Goal: Task Accomplishment & Management: Complete application form

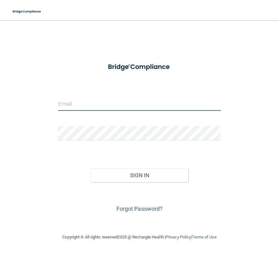
type input "[EMAIL_ADDRESS][DOMAIN_NAME]"
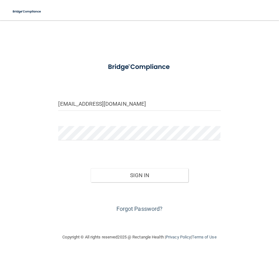
click at [226, 155] on div "[EMAIL_ADDRESS][DOMAIN_NAME] Invalid email/password. You don't have permission …" at bounding box center [139, 127] width 253 height 201
click at [151, 174] on button "Sign In" at bounding box center [139, 175] width 97 height 14
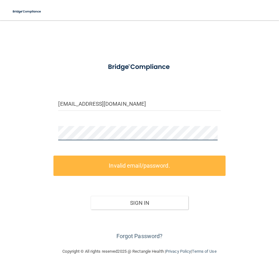
click at [8, 135] on main "angelamhoward@icloud.com Invalid email/password. You don't have permission to a…" at bounding box center [139, 137] width 279 height 234
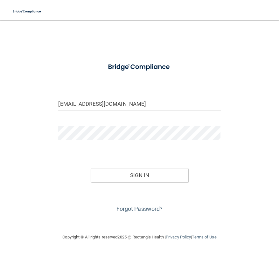
click at [91, 168] on button "Sign In" at bounding box center [139, 175] width 97 height 14
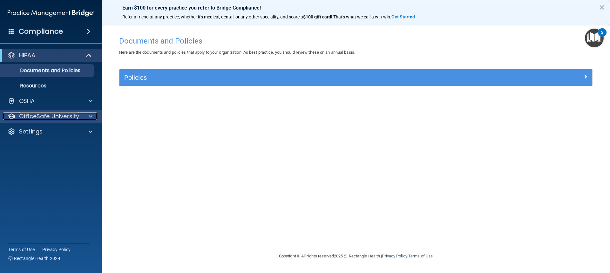
click at [45, 115] on p "OfficeSafe University" at bounding box center [49, 117] width 60 height 8
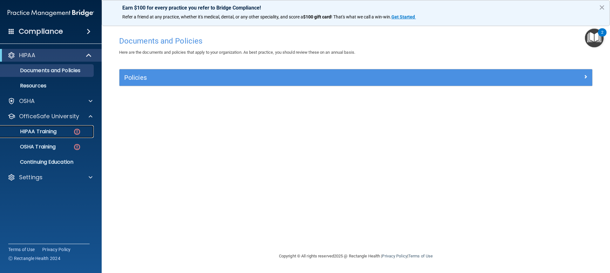
click at [72, 130] on div "HIPAA Training" at bounding box center [47, 131] width 87 height 6
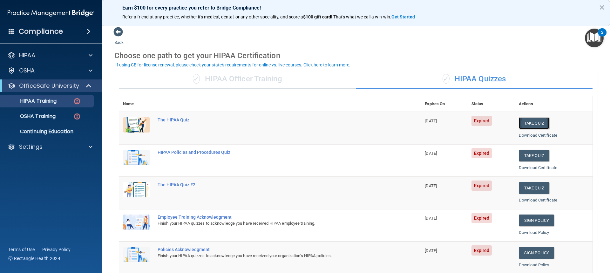
click at [278, 125] on button "Take Quiz" at bounding box center [534, 123] width 31 height 12
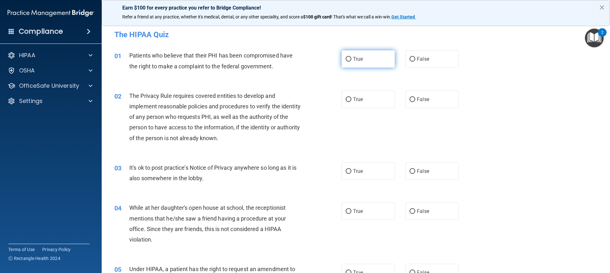
click at [278, 59] on label "True" at bounding box center [368, 58] width 53 height 17
click at [278, 59] on input "True" at bounding box center [349, 59] width 6 height 5
radio input "true"
click at [278, 101] on label "True" at bounding box center [368, 99] width 53 height 17
click at [278, 101] on input "True" at bounding box center [349, 99] width 6 height 5
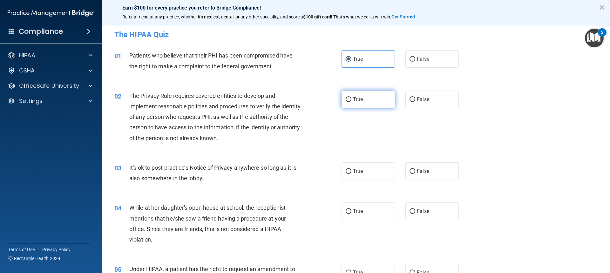
radio input "true"
click at [278, 171] on input "False" at bounding box center [413, 171] width 6 height 5
radio input "true"
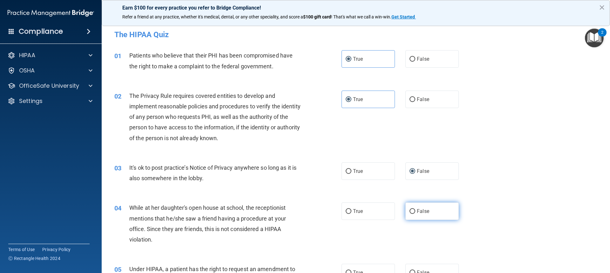
click at [278, 210] on input "False" at bounding box center [413, 211] width 6 height 5
radio input "true"
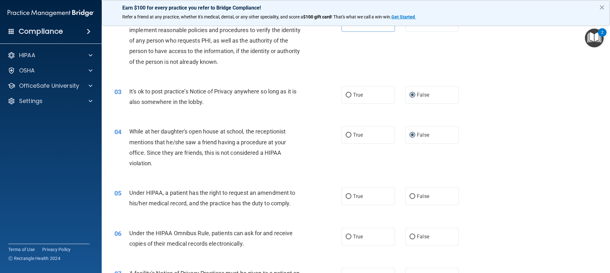
scroll to position [159, 0]
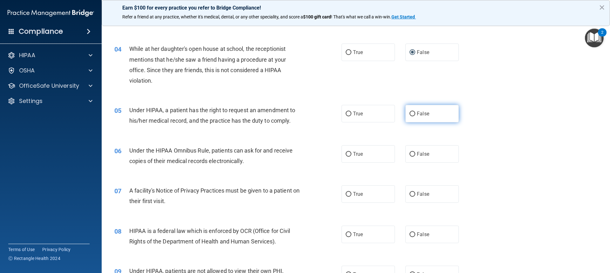
click at [278, 112] on input "False" at bounding box center [413, 114] width 6 height 5
radio input "true"
click at [278, 157] on label "True" at bounding box center [368, 153] width 53 height 17
click at [278, 157] on input "True" at bounding box center [349, 154] width 6 height 5
radio input "true"
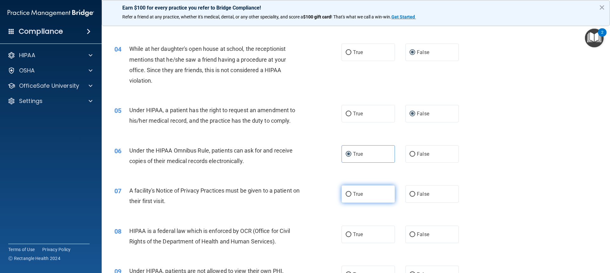
click at [278, 192] on input "True" at bounding box center [349, 194] width 6 height 5
radio input "true"
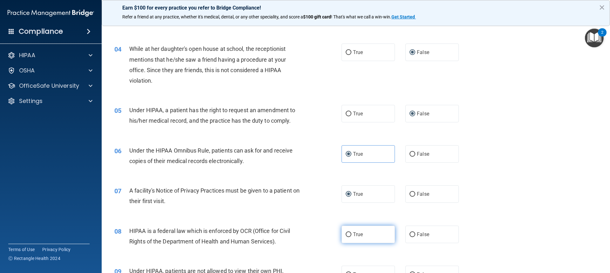
click at [278, 236] on input "True" at bounding box center [349, 234] width 6 height 5
radio input "true"
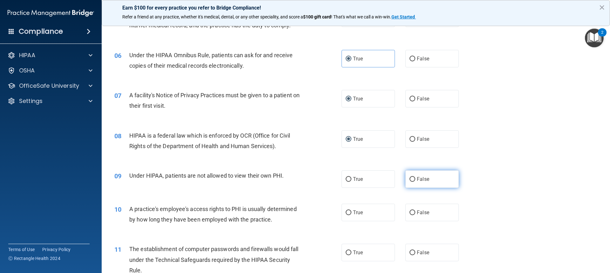
click at [278, 178] on input "False" at bounding box center [413, 179] width 6 height 5
radio input "true"
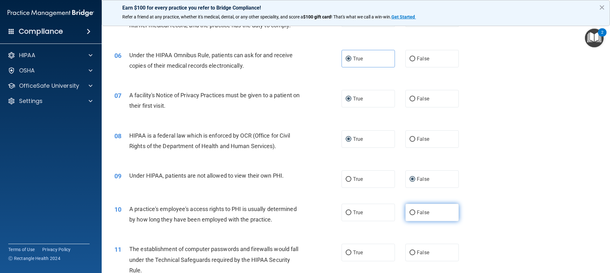
click at [278, 213] on input "False" at bounding box center [413, 212] width 6 height 5
radio input "true"
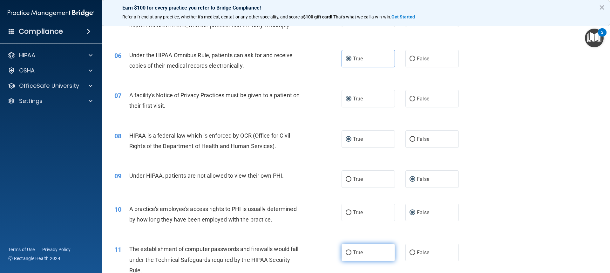
click at [278, 254] on span "True" at bounding box center [358, 253] width 10 height 6
click at [278, 254] on input "True" at bounding box center [349, 252] width 6 height 5
radio input "true"
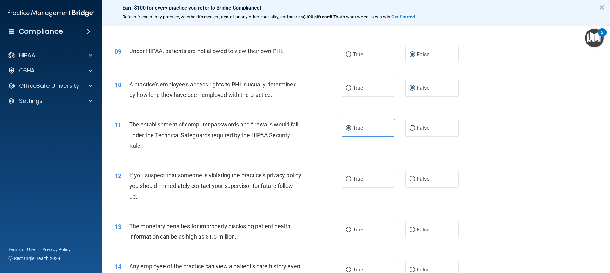
scroll to position [381, 0]
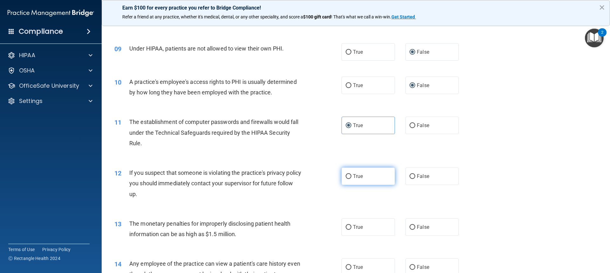
click at [278, 174] on input "True" at bounding box center [349, 176] width 6 height 5
radio input "true"
click at [278, 227] on input "True" at bounding box center [349, 227] width 6 height 5
radio input "true"
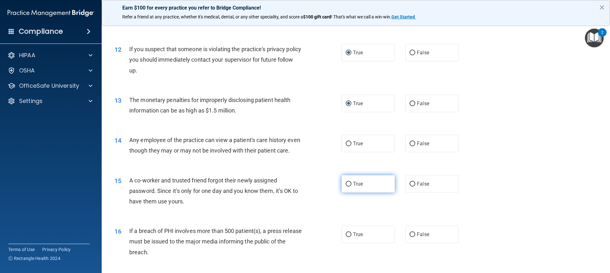
scroll to position [509, 0]
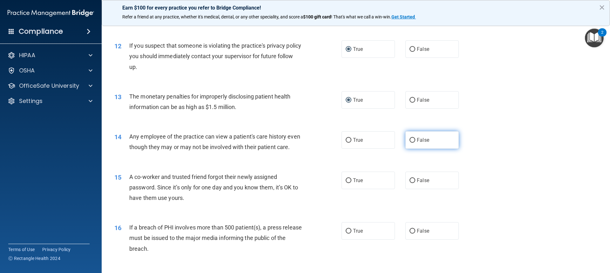
click at [278, 141] on input "False" at bounding box center [413, 140] width 6 height 5
radio input "true"
click at [278, 183] on input "False" at bounding box center [413, 180] width 6 height 5
radio input "true"
click at [278, 240] on label "True" at bounding box center [368, 230] width 53 height 17
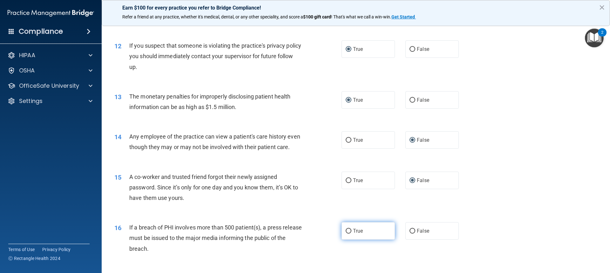
click at [278, 234] on input "True" at bounding box center [349, 231] width 6 height 5
radio input "true"
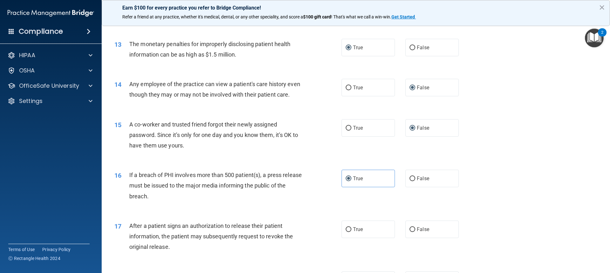
scroll to position [636, 0]
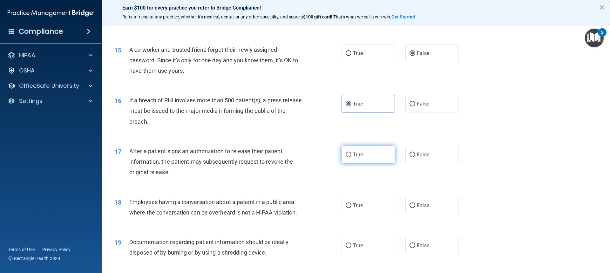
click at [278, 157] on input "True" at bounding box center [349, 155] width 6 height 5
radio input "true"
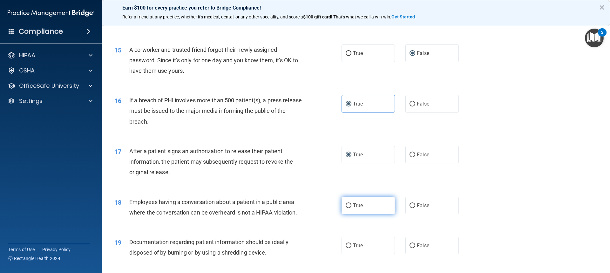
click at [278, 209] on span "True" at bounding box center [358, 205] width 10 height 6
click at [278, 208] on input "True" at bounding box center [349, 205] width 6 height 5
radio input "true"
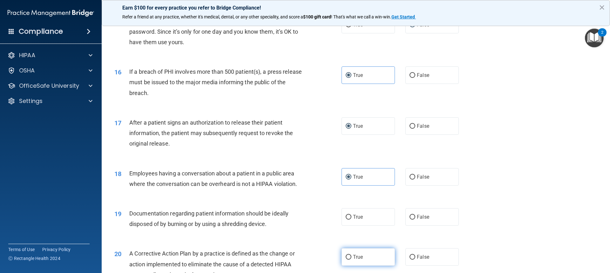
scroll to position [731, 0]
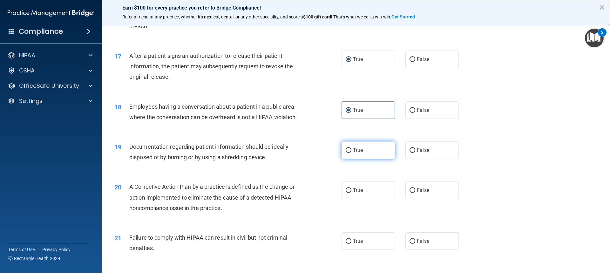
click at [278, 153] on span "True" at bounding box center [358, 150] width 10 height 6
click at [278, 153] on input "True" at bounding box center [349, 150] width 6 height 5
radio input "true"
click at [278, 199] on label "True" at bounding box center [368, 189] width 53 height 17
click at [278, 193] on input "True" at bounding box center [349, 190] width 6 height 5
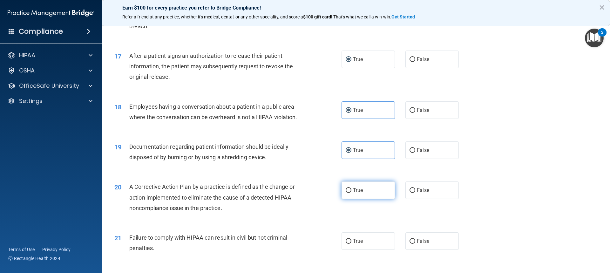
radio input "true"
click at [278, 244] on span "False" at bounding box center [423, 241] width 12 height 6
click at [278, 244] on input "False" at bounding box center [413, 241] width 6 height 5
radio input "true"
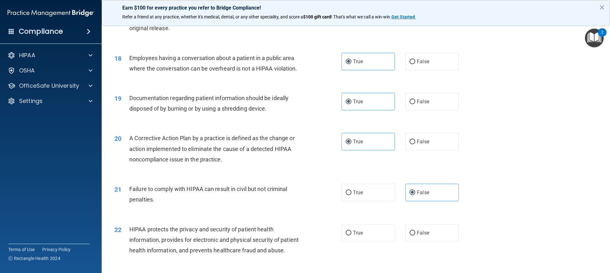
scroll to position [890, 0]
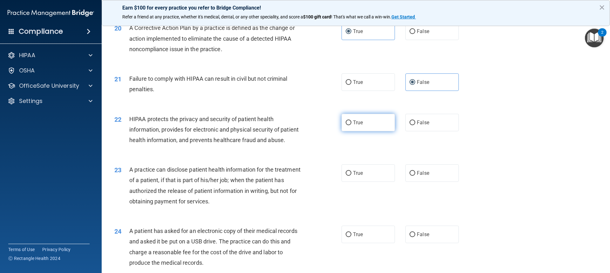
click at [278, 126] on span "True" at bounding box center [358, 123] width 10 height 6
click at [278, 125] on input "True" at bounding box center [349, 122] width 6 height 5
radio input "true"
click at [278, 176] on span "False" at bounding box center [423, 173] width 12 height 6
click at [278, 176] on input "False" at bounding box center [413, 173] width 6 height 5
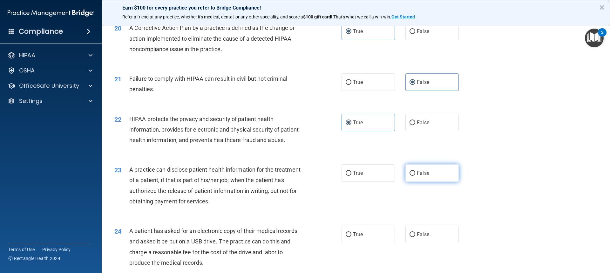
radio input "true"
click at [278, 243] on label "True" at bounding box center [368, 234] width 53 height 17
click at [278, 237] on input "True" at bounding box center [349, 234] width 6 height 5
radio input "true"
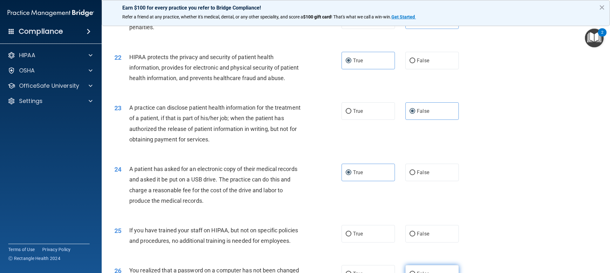
scroll to position [1017, 0]
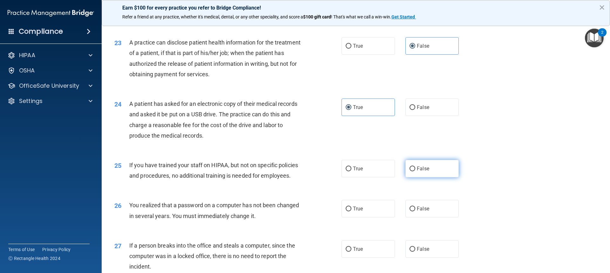
click at [278, 171] on input "False" at bounding box center [413, 169] width 6 height 5
radio input "true"
click at [278, 217] on label "True" at bounding box center [368, 208] width 53 height 17
click at [278, 211] on input "True" at bounding box center [349, 209] width 6 height 5
radio input "true"
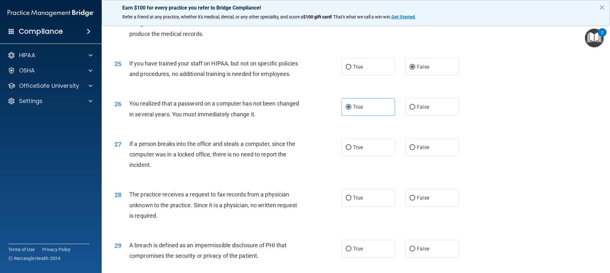
scroll to position [1144, 0]
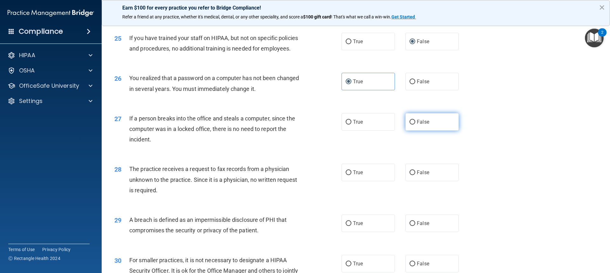
click at [278, 131] on label "False" at bounding box center [432, 121] width 53 height 17
click at [278, 125] on input "False" at bounding box center [413, 122] width 6 height 5
radio input "true"
click at [278, 175] on input "False" at bounding box center [413, 172] width 6 height 5
radio input "true"
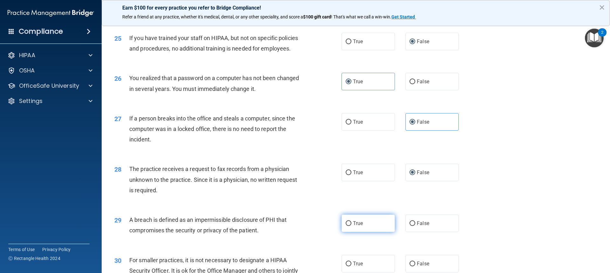
click at [278, 226] on span "True" at bounding box center [358, 223] width 10 height 6
click at [278, 226] on input "True" at bounding box center [349, 223] width 6 height 5
radio input "true"
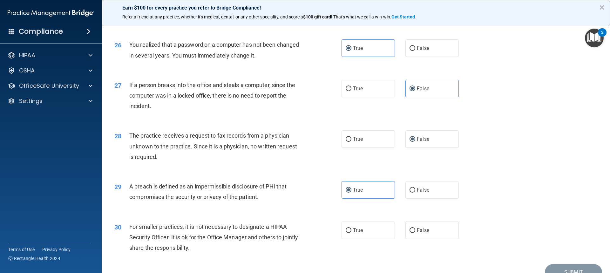
scroll to position [1231, 0]
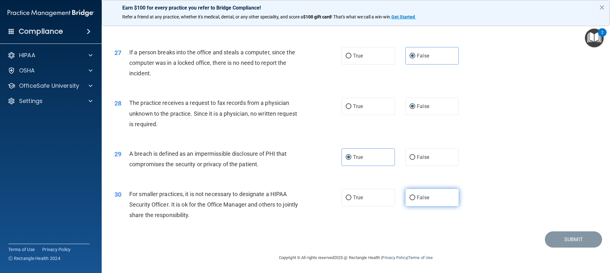
click at [278, 197] on input "False" at bounding box center [413, 197] width 6 height 5
radio input "true"
click at [278, 241] on button "Submit" at bounding box center [573, 239] width 57 height 16
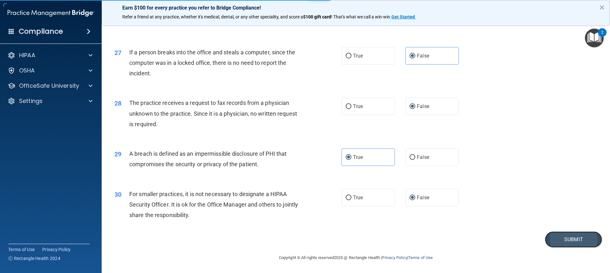
click at [278, 237] on button "Submit" at bounding box center [573, 239] width 57 height 16
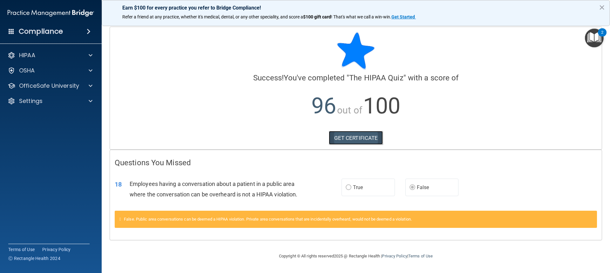
click at [278, 140] on link "GET CERTIFICATE" at bounding box center [356, 138] width 54 height 14
click at [49, 81] on div "OfficeSafe University" at bounding box center [51, 85] width 102 height 13
click at [89, 86] on span at bounding box center [91, 86] width 4 height 8
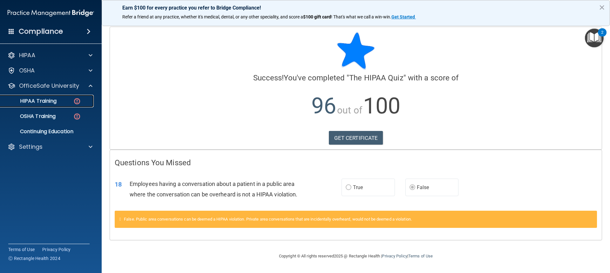
click at [78, 103] on img at bounding box center [77, 101] width 8 height 8
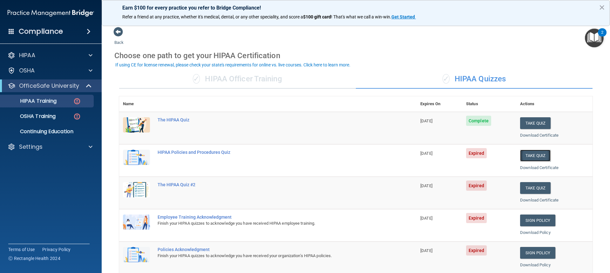
click at [278, 154] on button "Take Quiz" at bounding box center [535, 156] width 31 height 12
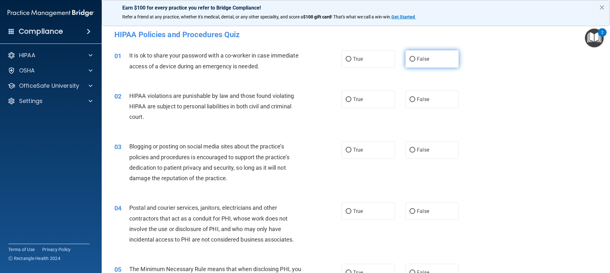
click at [278, 57] on input "False" at bounding box center [413, 59] width 6 height 5
radio input "true"
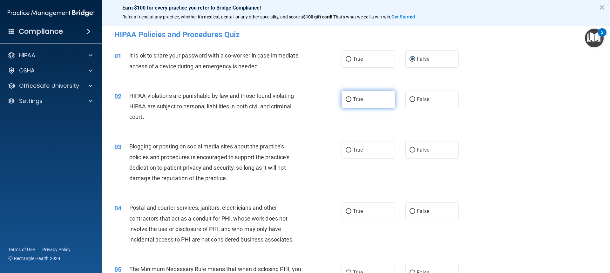
click at [278, 100] on input "True" at bounding box center [349, 99] width 6 height 5
radio input "true"
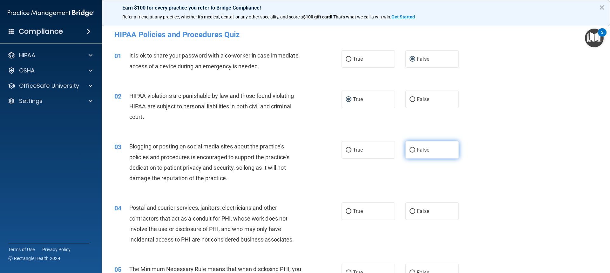
click at [278, 148] on input "False" at bounding box center [413, 150] width 6 height 5
radio input "true"
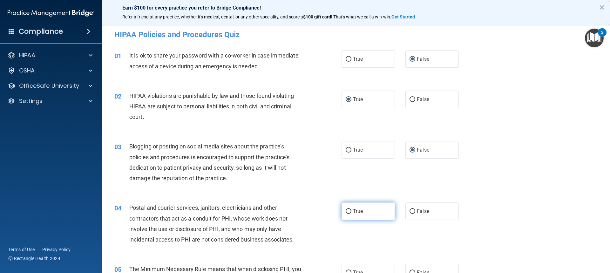
click at [278, 213] on span "True" at bounding box center [358, 211] width 10 height 6
click at [278, 213] on input "True" at bounding box center [349, 211] width 6 height 5
radio input "true"
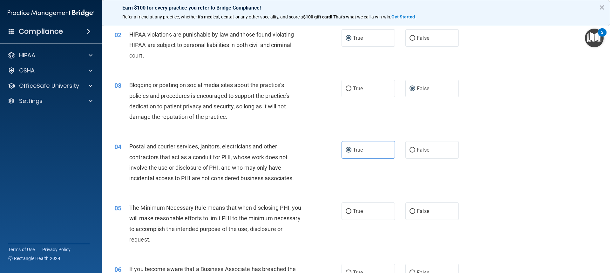
scroll to position [127, 0]
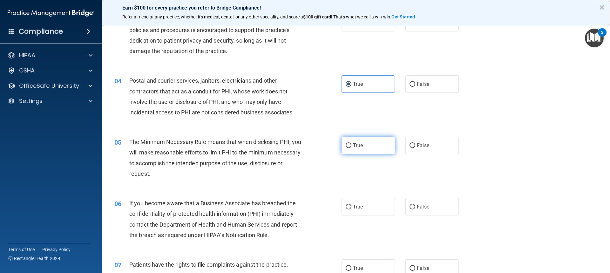
click at [278, 149] on label "True" at bounding box center [368, 145] width 53 height 17
click at [278, 148] on input "True" at bounding box center [349, 145] width 6 height 5
radio input "true"
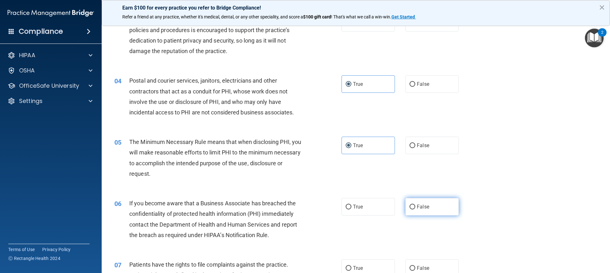
click at [278, 207] on input "False" at bounding box center [413, 207] width 6 height 5
radio input "true"
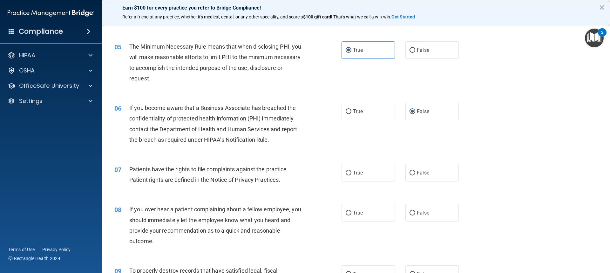
scroll to position [254, 0]
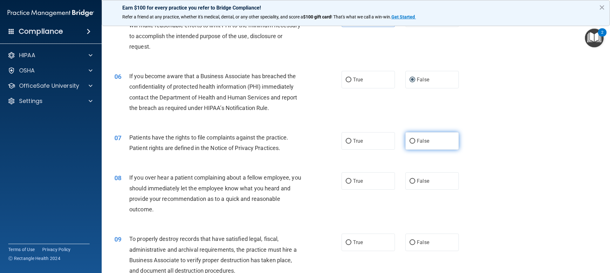
click at [278, 141] on input "False" at bounding box center [413, 141] width 6 height 5
radio input "true"
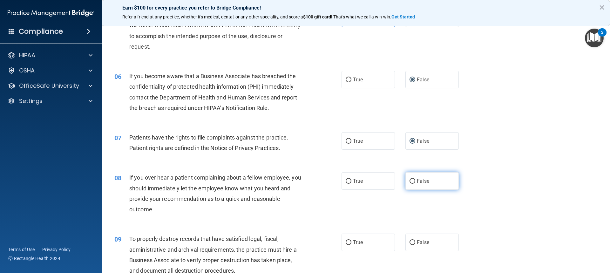
click at [278, 180] on input "False" at bounding box center [413, 181] width 6 height 5
radio input "true"
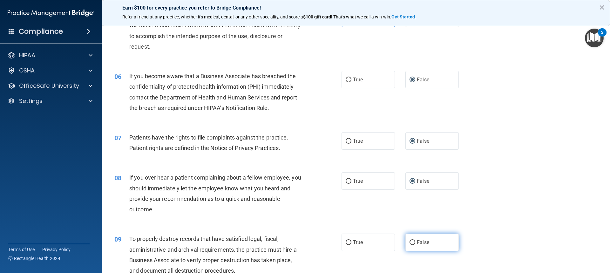
click at [278, 241] on input "False" at bounding box center [413, 242] width 6 height 5
radio input "true"
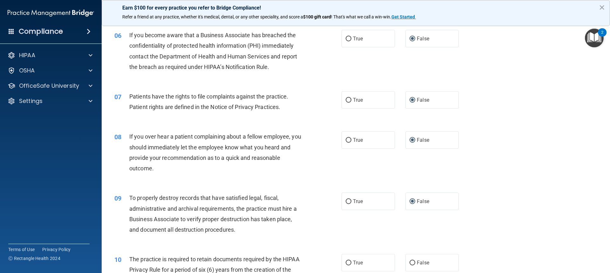
scroll to position [381, 0]
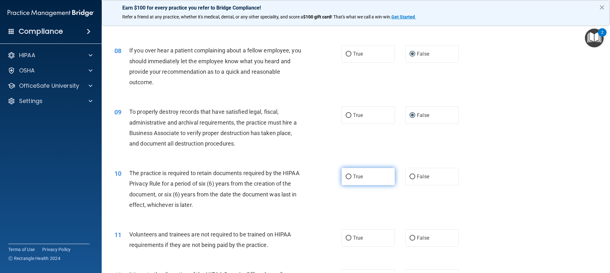
click at [278, 177] on span "True" at bounding box center [358, 177] width 10 height 6
click at [278, 177] on input "True" at bounding box center [349, 177] width 6 height 5
radio input "true"
click at [278, 234] on label "True" at bounding box center [368, 237] width 53 height 17
click at [278, 236] on input "True" at bounding box center [349, 238] width 6 height 5
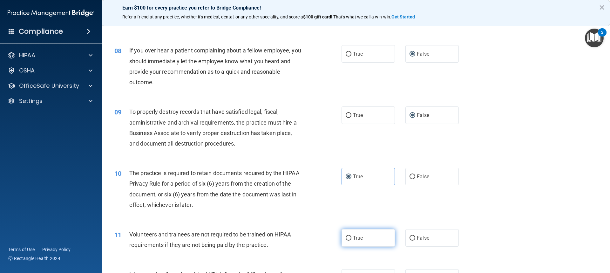
radio input "true"
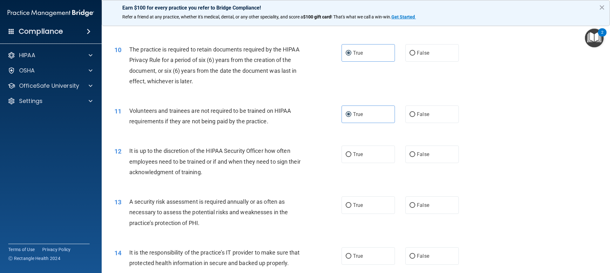
scroll to position [509, 0]
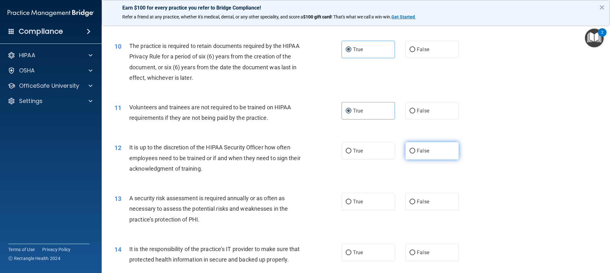
click at [278, 151] on label "False" at bounding box center [432, 150] width 53 height 17
click at [278, 151] on input "False" at bounding box center [413, 151] width 6 height 5
radio input "true"
click at [278, 204] on span "False" at bounding box center [423, 202] width 12 height 6
click at [278, 204] on input "False" at bounding box center [413, 202] width 6 height 5
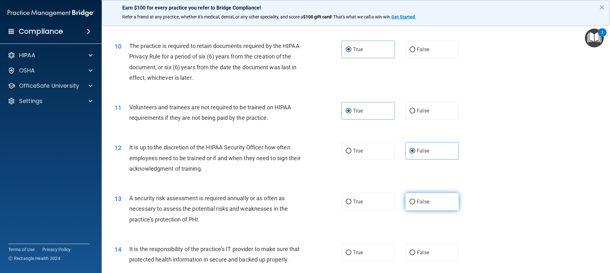
radio input "true"
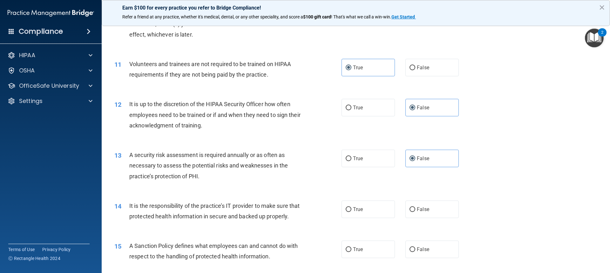
scroll to position [636, 0]
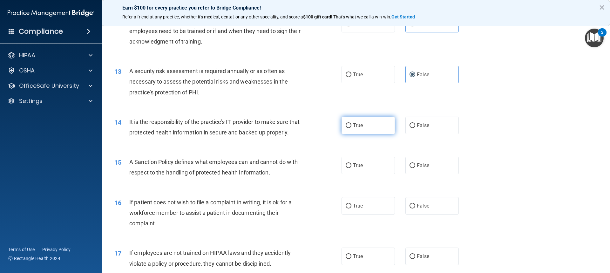
click at [278, 125] on input "True" at bounding box center [349, 125] width 6 height 5
radio input "true"
click at [278, 174] on label "True" at bounding box center [368, 165] width 53 height 17
click at [278, 168] on input "True" at bounding box center [349, 165] width 6 height 5
radio input "true"
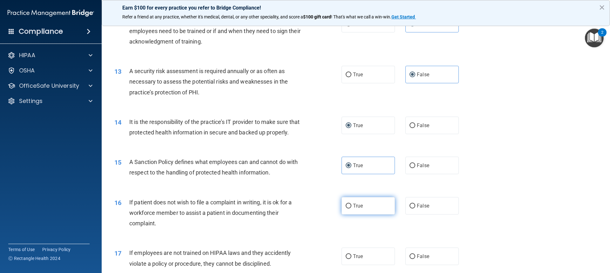
click at [278, 209] on span "True" at bounding box center [358, 206] width 10 height 6
click at [278, 209] on input "True" at bounding box center [349, 206] width 6 height 5
radio input "true"
click at [278, 254] on span "True" at bounding box center [358, 256] width 10 height 6
click at [278, 254] on input "True" at bounding box center [349, 256] width 6 height 5
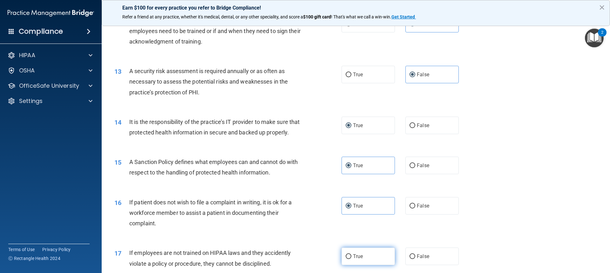
radio input "true"
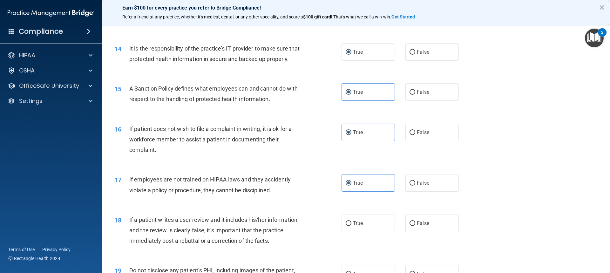
scroll to position [795, 0]
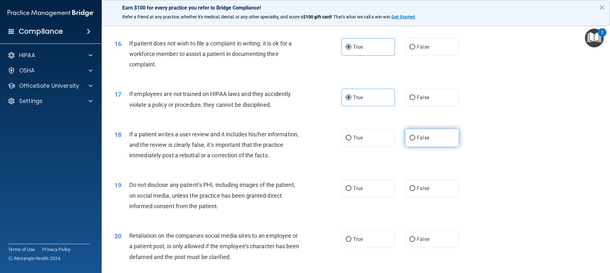
click at [278, 141] on span "False" at bounding box center [423, 138] width 12 height 6
click at [278, 140] on input "False" at bounding box center [413, 138] width 6 height 5
radio input "true"
click at [278, 196] on label "False" at bounding box center [432, 188] width 53 height 17
click at [278, 191] on input "False" at bounding box center [413, 188] width 6 height 5
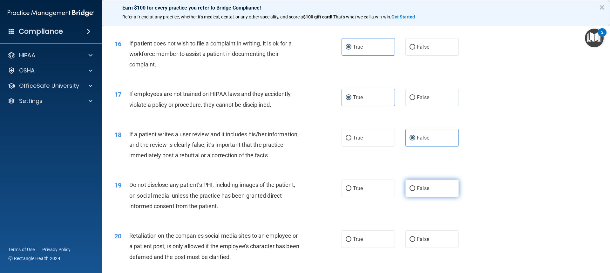
radio input "true"
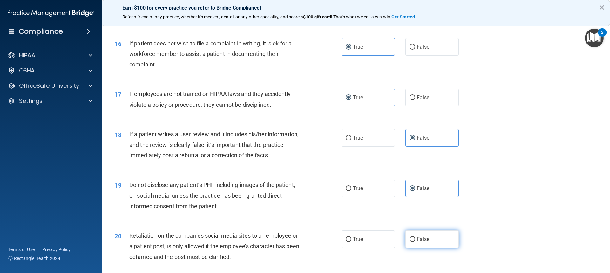
click at [278, 242] on input "False" at bounding box center [413, 239] width 6 height 5
radio input "true"
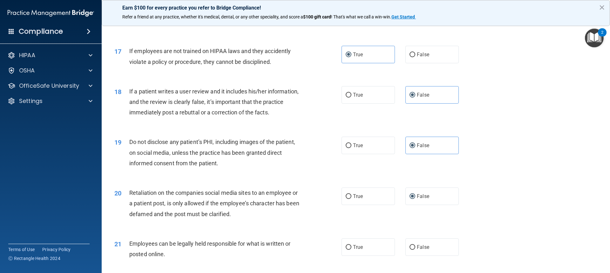
scroll to position [922, 0]
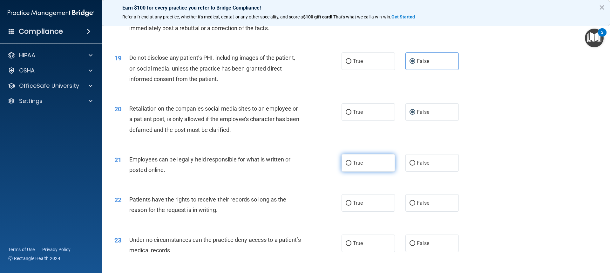
click at [278, 166] on span "True" at bounding box center [358, 163] width 10 height 6
click at [278, 166] on input "True" at bounding box center [349, 163] width 6 height 5
radio input "true"
drag, startPoint x: 355, startPoint y: 213, endPoint x: 365, endPoint y: 215, distance: 9.7
click at [278, 206] on span "True" at bounding box center [358, 203] width 10 height 6
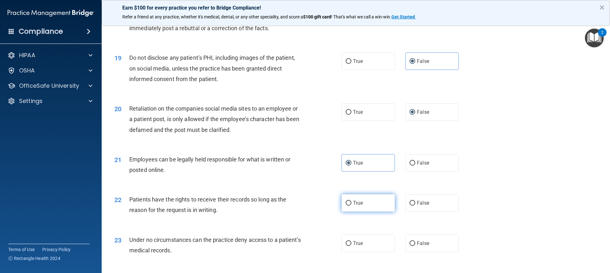
click at [278, 206] on input "True" at bounding box center [349, 203] width 6 height 5
radio input "true"
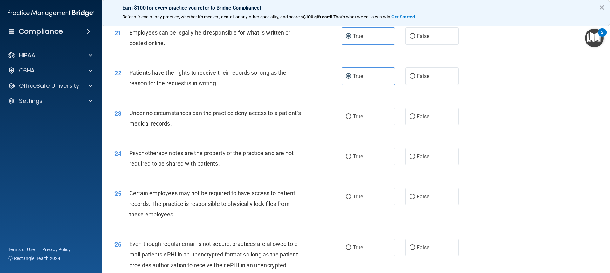
scroll to position [1049, 0]
click at [278, 125] on label "False" at bounding box center [432, 115] width 53 height 17
click at [278, 119] on input "False" at bounding box center [413, 116] width 6 height 5
radio input "true"
click at [278, 159] on input "False" at bounding box center [413, 156] width 6 height 5
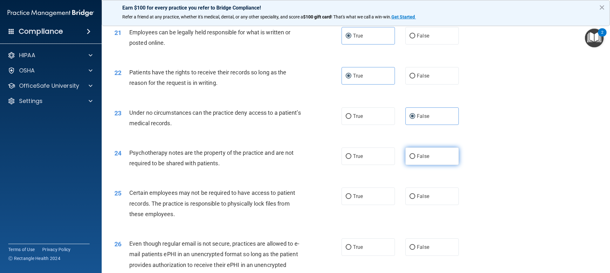
radio input "true"
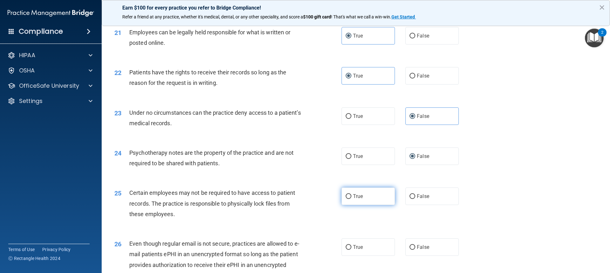
click at [278, 199] on input "True" at bounding box center [349, 196] width 6 height 5
radio input "true"
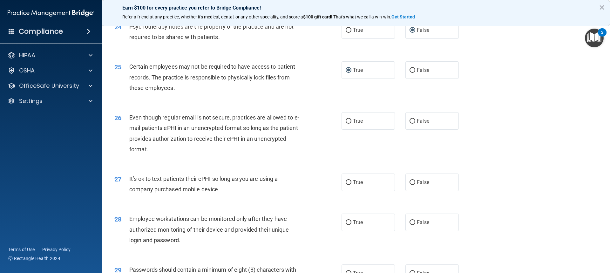
scroll to position [1176, 0]
click at [278, 123] on span "False" at bounding box center [423, 120] width 12 height 6
click at [278, 123] on input "False" at bounding box center [413, 120] width 6 height 5
radio input "true"
click at [278, 188] on label "False" at bounding box center [432, 181] width 53 height 17
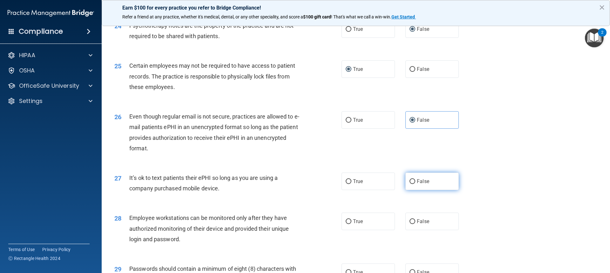
click at [278, 184] on input "False" at bounding box center [413, 181] width 6 height 5
radio input "true"
click at [278, 230] on label "True" at bounding box center [368, 221] width 53 height 17
click at [278, 224] on input "True" at bounding box center [349, 221] width 6 height 5
radio input "true"
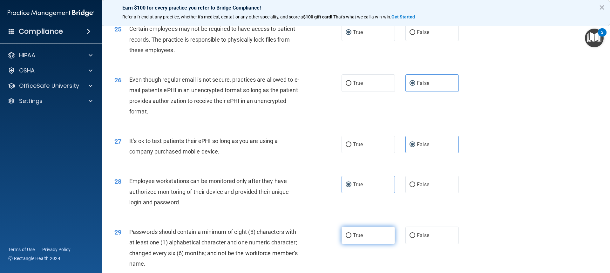
scroll to position [1271, 0]
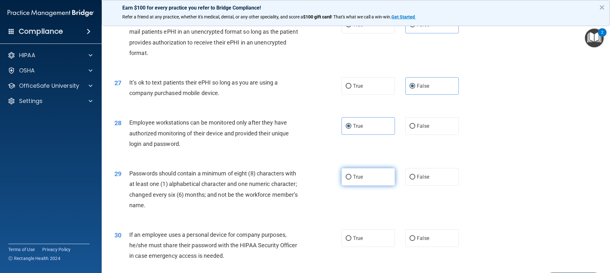
click at [278, 183] on label "True" at bounding box center [368, 176] width 53 height 17
click at [278, 180] on input "True" at bounding box center [349, 177] width 6 height 5
radio input "true"
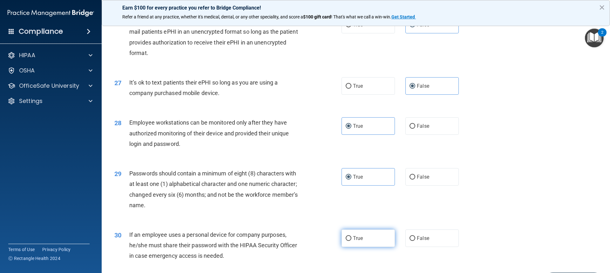
click at [278, 247] on label "True" at bounding box center [368, 237] width 53 height 17
click at [278, 241] on input "True" at bounding box center [349, 238] width 6 height 5
radio input "true"
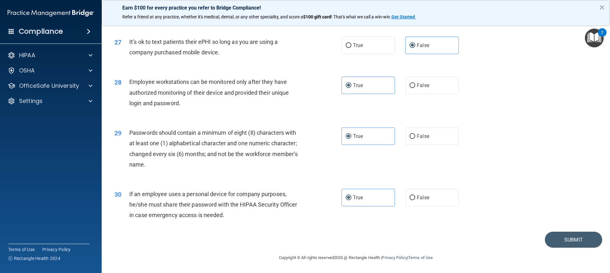
scroll to position [1323, 0]
click at [278, 239] on button "Submit" at bounding box center [573, 240] width 57 height 16
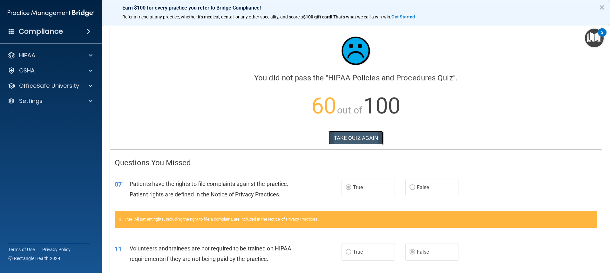
click at [278, 138] on button "TAKE QUIZ AGAIN" at bounding box center [356, 138] width 55 height 14
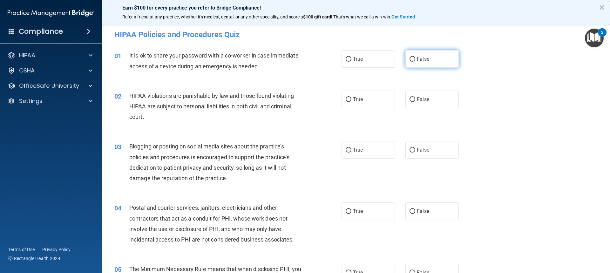
click at [278, 59] on input "False" at bounding box center [413, 59] width 6 height 5
radio input "true"
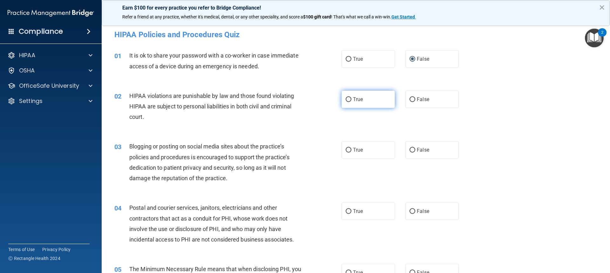
click at [278, 99] on input "True" at bounding box center [349, 99] width 6 height 5
radio input "true"
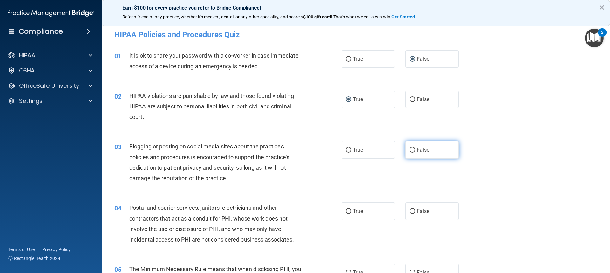
click at [278, 150] on input "False" at bounding box center [413, 150] width 6 height 5
radio input "true"
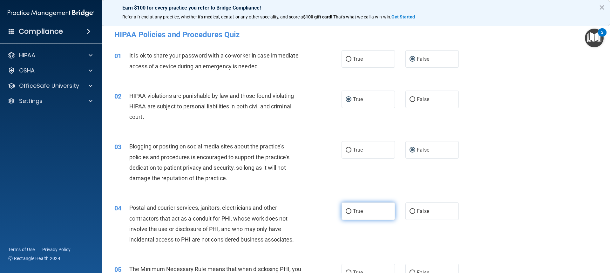
click at [278, 210] on input "True" at bounding box center [349, 211] width 6 height 5
radio input "true"
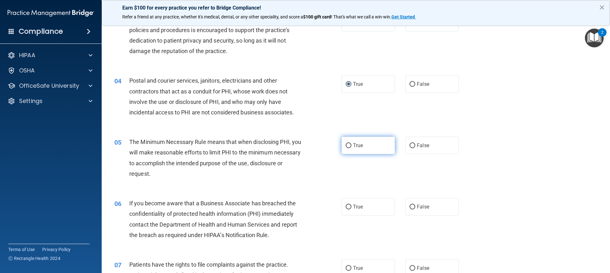
click at [278, 147] on input "True" at bounding box center [349, 145] width 6 height 5
radio input "true"
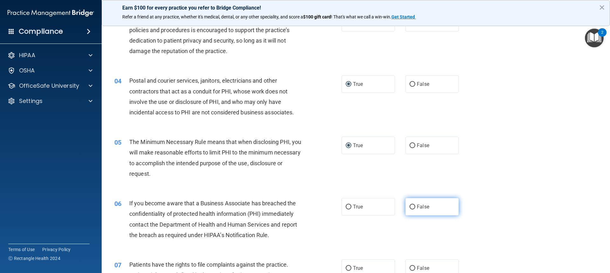
click at [278, 206] on input "False" at bounding box center [413, 207] width 6 height 5
radio input "true"
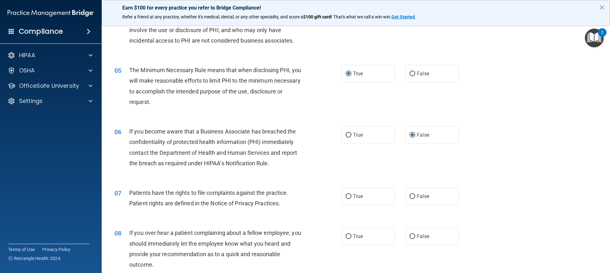
scroll to position [222, 0]
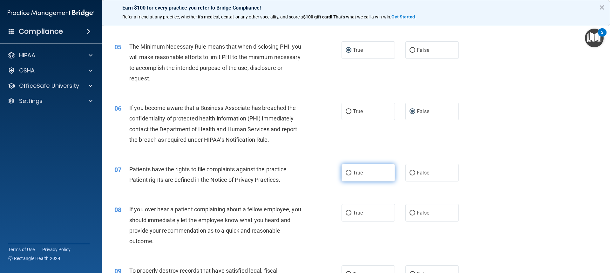
click at [278, 173] on input "True" at bounding box center [349, 173] width 6 height 5
radio input "true"
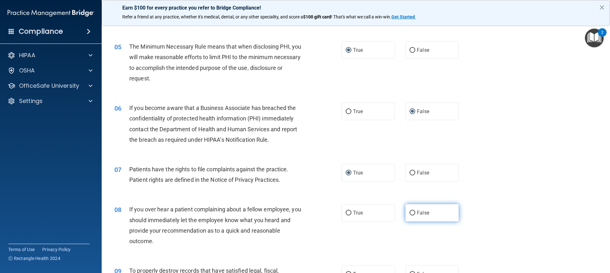
click at [278, 215] on label "False" at bounding box center [432, 212] width 53 height 17
click at [278, 215] on input "False" at bounding box center [413, 213] width 6 height 5
radio input "true"
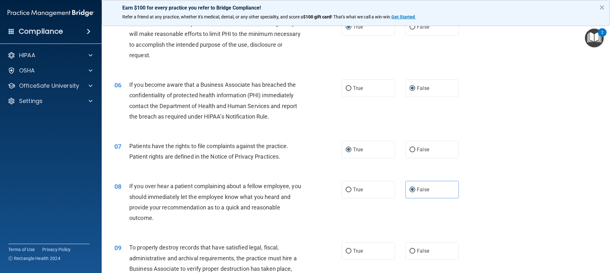
scroll to position [350, 0]
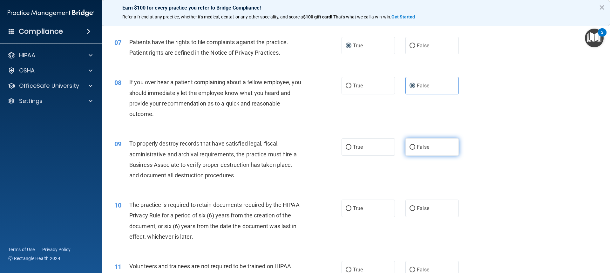
click at [278, 142] on label "False" at bounding box center [432, 146] width 53 height 17
click at [278, 145] on input "False" at bounding box center [413, 147] width 6 height 5
radio input "true"
click at [278, 209] on span "True" at bounding box center [358, 208] width 10 height 6
click at [278, 209] on input "True" at bounding box center [349, 208] width 6 height 5
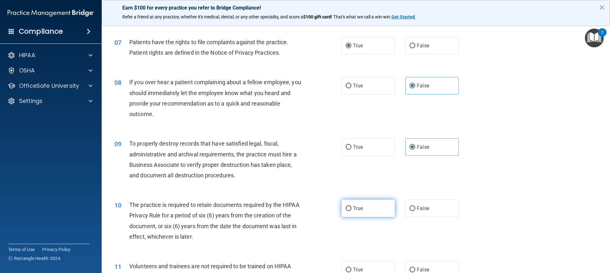
radio input "true"
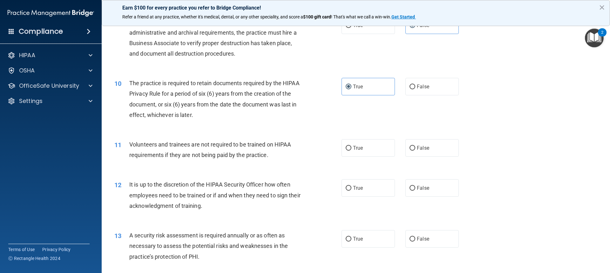
scroll to position [477, 0]
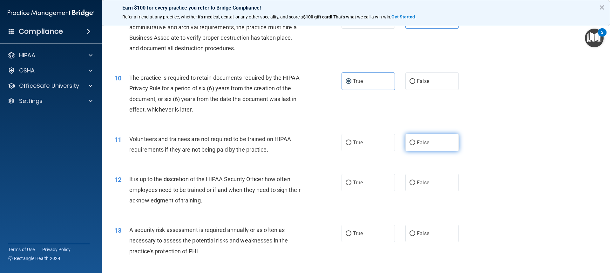
click at [278, 141] on span "False" at bounding box center [423, 143] width 12 height 6
click at [278, 141] on input "False" at bounding box center [413, 142] width 6 height 5
radio input "true"
click at [278, 186] on label "False" at bounding box center [432, 182] width 53 height 17
click at [278, 185] on input "False" at bounding box center [413, 183] width 6 height 5
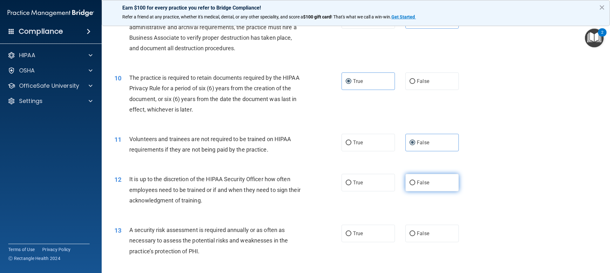
radio input "true"
click at [278, 235] on span "True" at bounding box center [358, 233] width 10 height 6
click at [278, 235] on input "True" at bounding box center [349, 233] width 6 height 5
radio input "true"
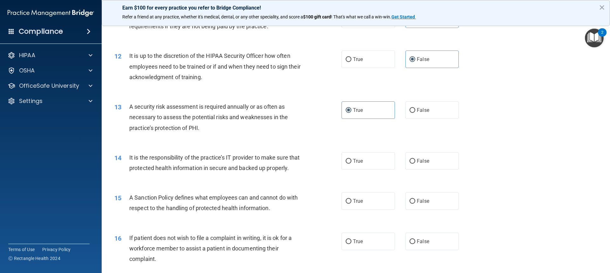
scroll to position [604, 0]
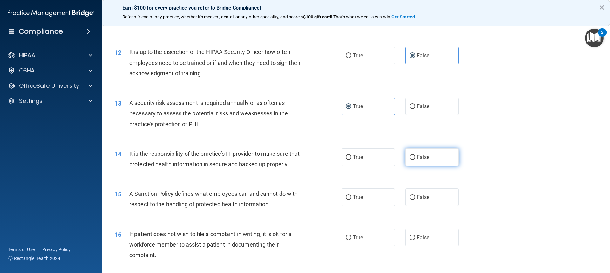
click at [278, 157] on label "False" at bounding box center [432, 156] width 53 height 17
click at [278, 157] on input "False" at bounding box center [413, 157] width 6 height 5
radio input "true"
click at [278, 200] on span "False" at bounding box center [423, 197] width 12 height 6
click at [278, 200] on input "False" at bounding box center [413, 197] width 6 height 5
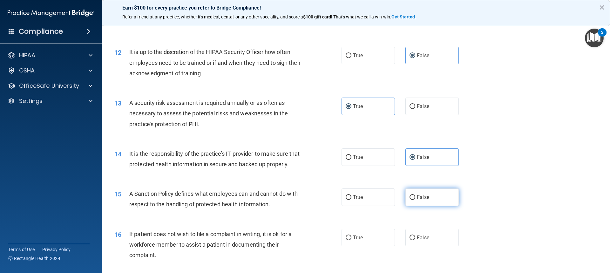
radio input "true"
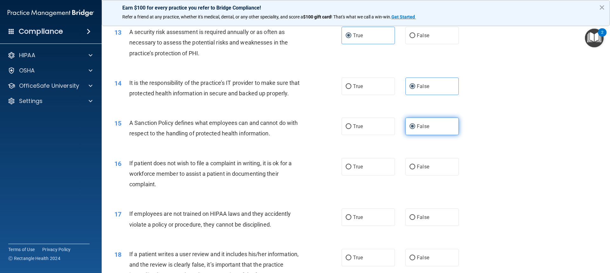
scroll to position [731, 0]
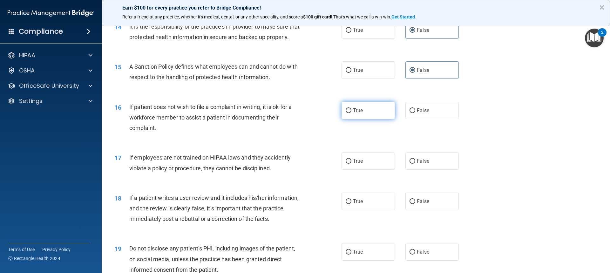
click at [278, 119] on label "True" at bounding box center [368, 110] width 53 height 17
click at [278, 113] on input "True" at bounding box center [349, 110] width 6 height 5
radio input "true"
click at [278, 164] on span "False" at bounding box center [423, 161] width 12 height 6
click at [278, 164] on input "False" at bounding box center [413, 161] width 6 height 5
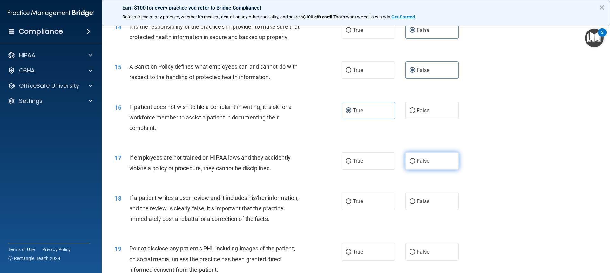
radio input "true"
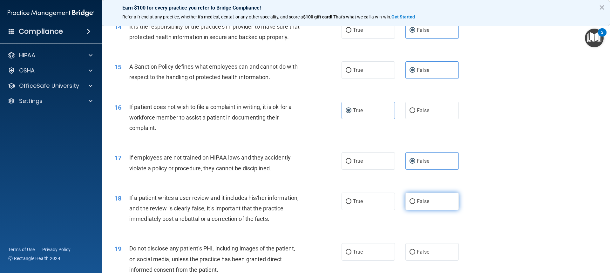
click at [278, 204] on input "False" at bounding box center [413, 201] width 6 height 5
radio input "true"
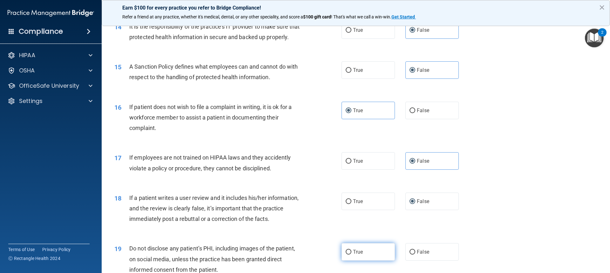
click at [278, 254] on label "True" at bounding box center [368, 251] width 53 height 17
click at [278, 254] on input "True" at bounding box center [349, 252] width 6 height 5
radio input "true"
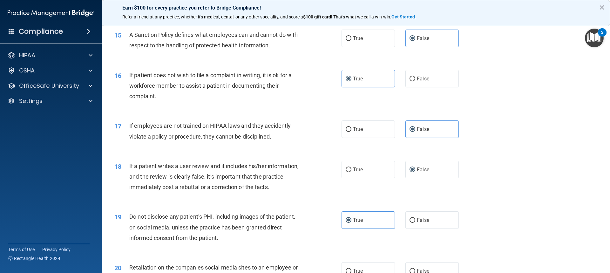
scroll to position [858, 0]
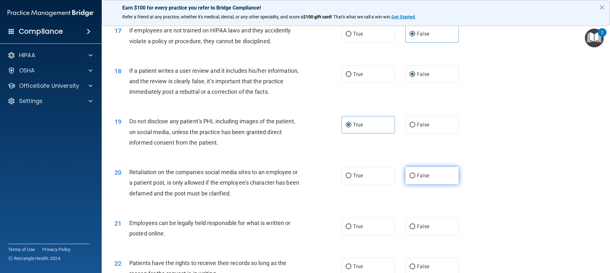
click at [278, 184] on label "False" at bounding box center [432, 175] width 53 height 17
click at [278, 178] on input "False" at bounding box center [413, 176] width 6 height 5
radio input "true"
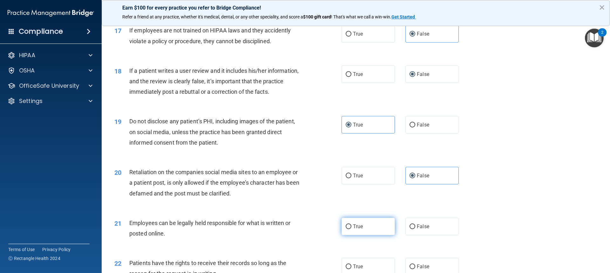
click at [278, 229] on span "True" at bounding box center [358, 226] width 10 height 6
click at [278, 229] on input "True" at bounding box center [349, 226] width 6 height 5
radio input "true"
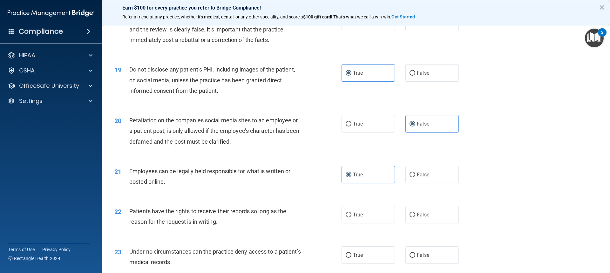
scroll to position [985, 0]
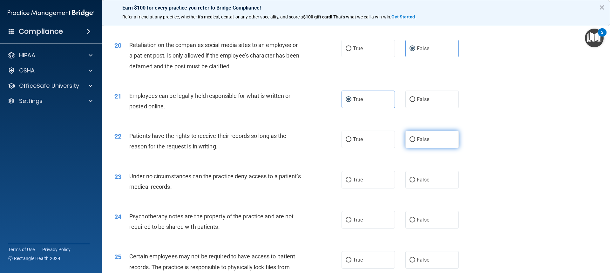
click at [278, 142] on span "False" at bounding box center [423, 139] width 12 height 6
click at [278, 142] on input "False" at bounding box center [413, 139] width 6 height 5
radio input "true"
click at [278, 183] on span "False" at bounding box center [423, 180] width 12 height 6
click at [278, 182] on input "False" at bounding box center [413, 180] width 6 height 5
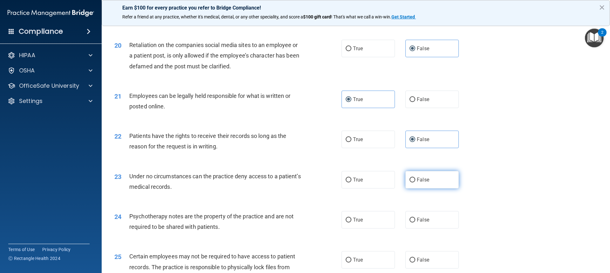
radio input "true"
click at [278, 229] on label "True" at bounding box center [368, 219] width 53 height 17
click at [278, 222] on input "True" at bounding box center [349, 220] width 6 height 5
radio input "true"
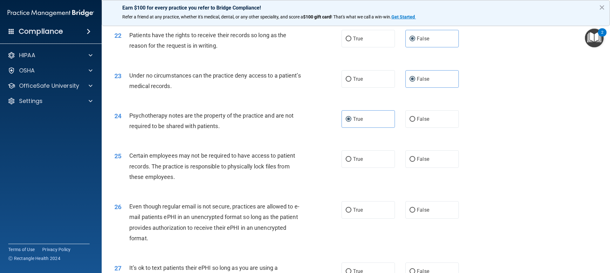
scroll to position [1112, 0]
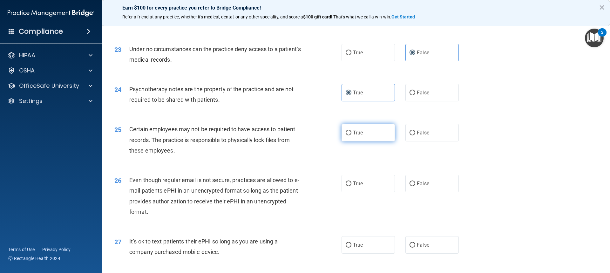
click at [278, 141] on label "True" at bounding box center [368, 132] width 53 height 17
click at [278, 135] on input "True" at bounding box center [349, 133] width 6 height 5
radio input "true"
click at [278, 191] on label "True" at bounding box center [368, 183] width 53 height 17
click at [278, 186] on input "True" at bounding box center [349, 183] width 6 height 5
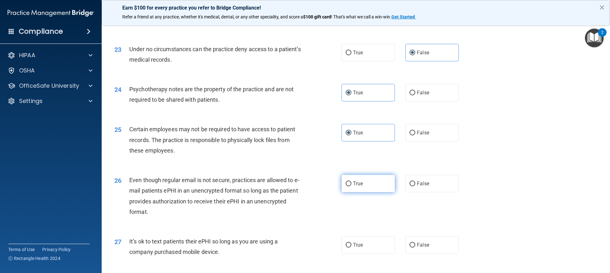
radio input "true"
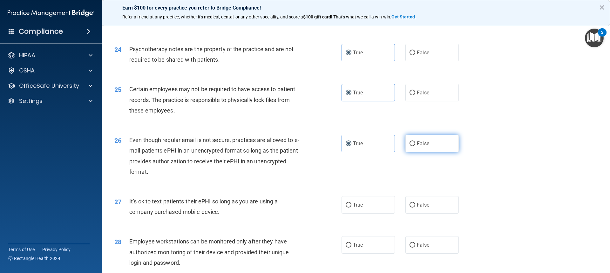
scroll to position [1240, 0]
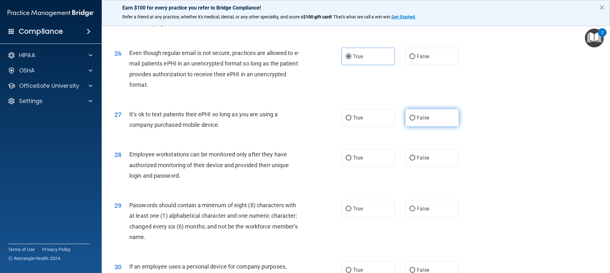
click at [278, 127] on label "False" at bounding box center [432, 117] width 53 height 17
click at [278, 120] on input "False" at bounding box center [413, 118] width 6 height 5
radio input "true"
click at [278, 161] on span "False" at bounding box center [423, 158] width 12 height 6
click at [278, 161] on input "False" at bounding box center [413, 158] width 6 height 5
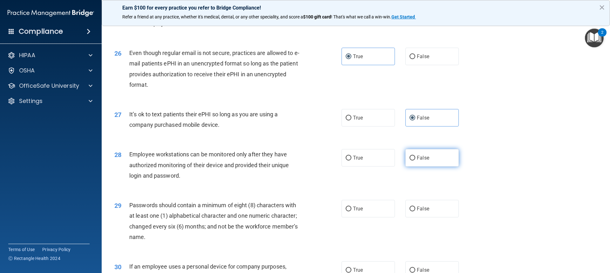
radio input "true"
click at [278, 214] on label "True" at bounding box center [368, 208] width 53 height 17
click at [278, 211] on input "True" at bounding box center [349, 209] width 6 height 5
radio input "true"
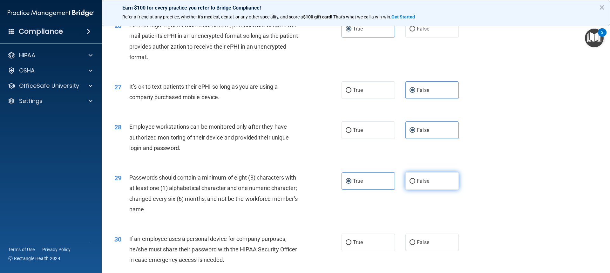
scroll to position [1323, 0]
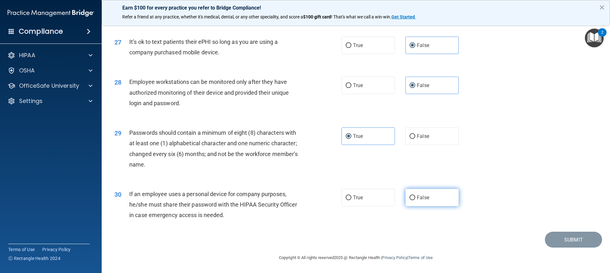
click at [278, 195] on span "False" at bounding box center [423, 198] width 12 height 6
click at [278, 195] on input "False" at bounding box center [413, 197] width 6 height 5
radio input "true"
click at [278, 240] on button "Submit" at bounding box center [573, 240] width 57 height 16
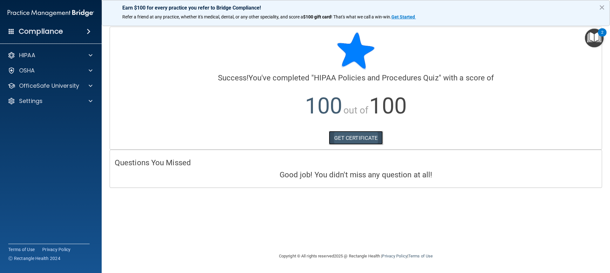
click at [278, 136] on link "GET CERTIFICATE" at bounding box center [356, 138] width 54 height 14
click at [84, 82] on div at bounding box center [90, 86] width 16 height 8
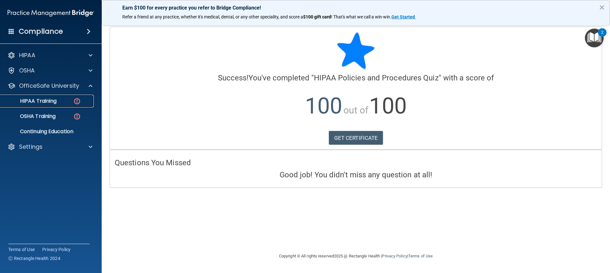
click at [78, 104] on img at bounding box center [77, 101] width 8 height 8
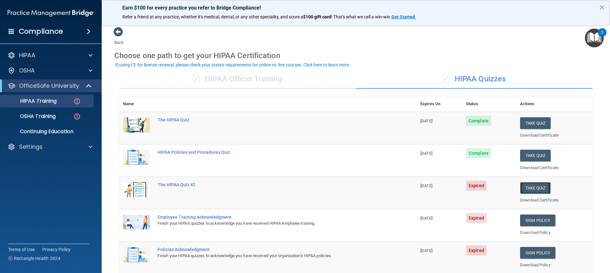
click at [278, 188] on button "Take Quiz" at bounding box center [535, 188] width 31 height 12
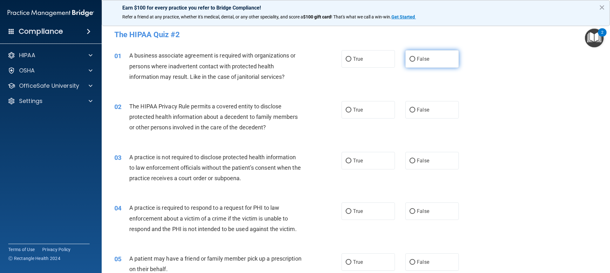
click at [278, 60] on input "False" at bounding box center [413, 59] width 6 height 5
radio input "true"
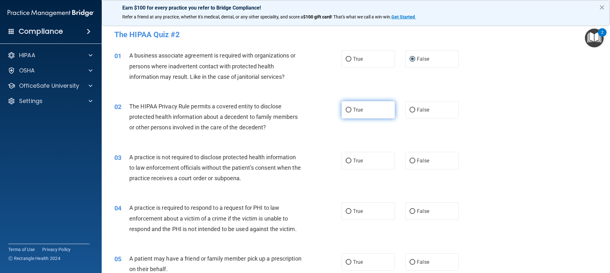
click at [278, 110] on label "True" at bounding box center [368, 109] width 53 height 17
click at [278, 110] on input "True" at bounding box center [349, 110] width 6 height 5
radio input "true"
drag, startPoint x: 420, startPoint y: 166, endPoint x: 423, endPoint y: 178, distance: 13.1
click at [278, 165] on label "False" at bounding box center [432, 160] width 53 height 17
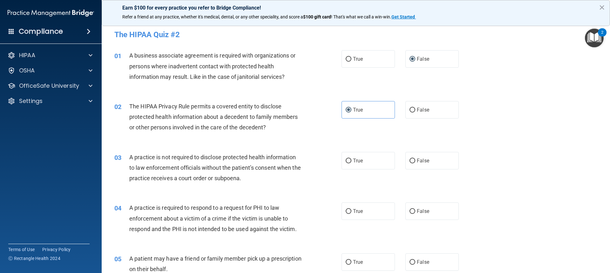
click at [278, 163] on input "False" at bounding box center [413, 161] width 6 height 5
radio input "true"
click at [278, 218] on label "True" at bounding box center [368, 210] width 53 height 17
click at [278, 214] on input "True" at bounding box center [349, 211] width 6 height 5
radio input "true"
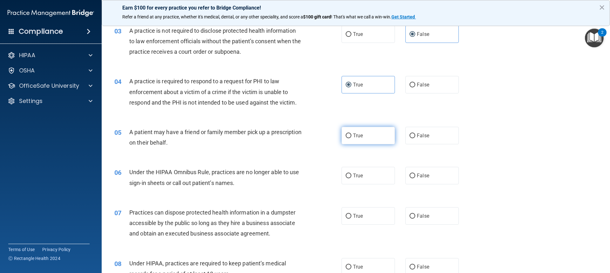
scroll to position [127, 0]
click at [278, 141] on label "True" at bounding box center [368, 134] width 53 height 17
click at [278, 138] on input "True" at bounding box center [349, 135] width 6 height 5
radio input "true"
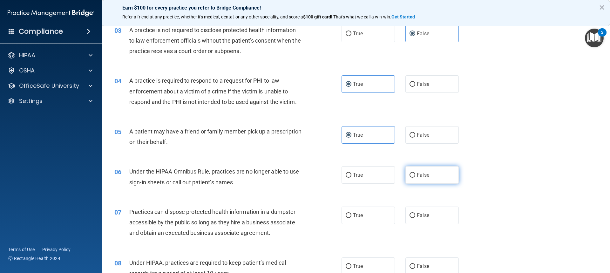
click at [278, 174] on span "False" at bounding box center [423, 175] width 12 height 6
click at [278, 174] on input "False" at bounding box center [413, 175] width 6 height 5
radio input "true"
click at [278, 215] on label "True" at bounding box center [368, 215] width 53 height 17
click at [278, 215] on input "True" at bounding box center [349, 215] width 6 height 5
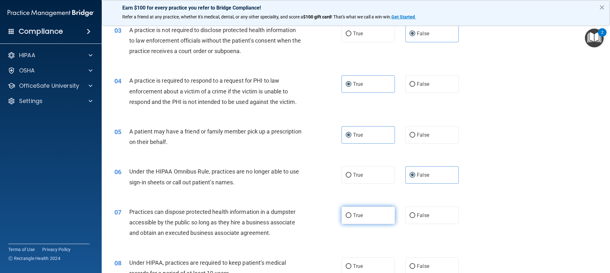
radio input "true"
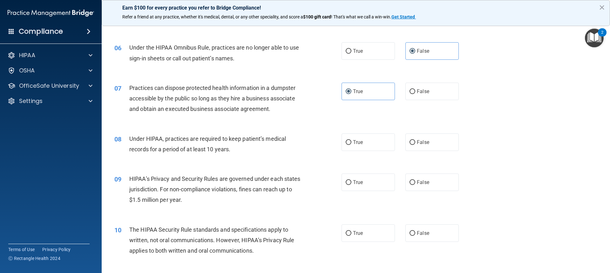
scroll to position [254, 0]
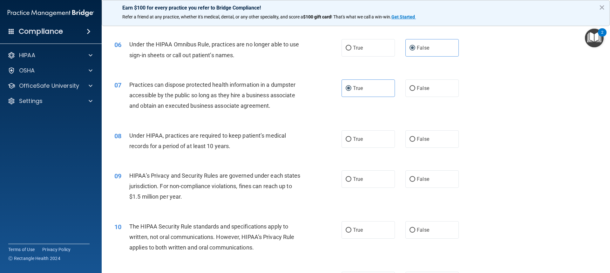
click at [278, 154] on div "08 Under HIPAA, practices are required to keep patient’s medical records for a …" at bounding box center [356, 142] width 493 height 40
click at [278, 146] on label "False" at bounding box center [432, 138] width 53 height 17
click at [278, 142] on input "False" at bounding box center [413, 139] width 6 height 5
radio input "true"
click at [278, 181] on label "False" at bounding box center [432, 178] width 53 height 17
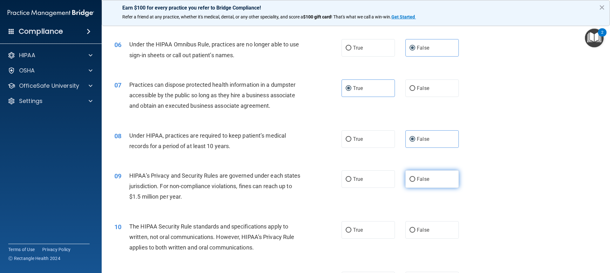
click at [278, 181] on input "False" at bounding box center [413, 179] width 6 height 5
radio input "true"
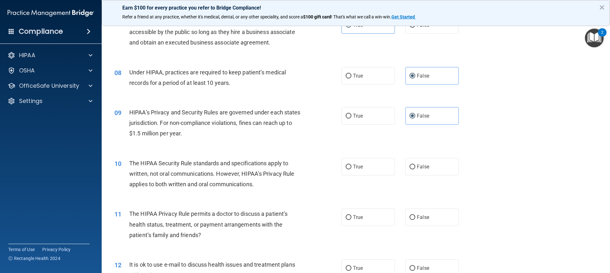
scroll to position [318, 0]
click at [278, 169] on label "True" at bounding box center [368, 166] width 53 height 17
click at [278, 169] on input "True" at bounding box center [349, 166] width 6 height 5
radio input "true"
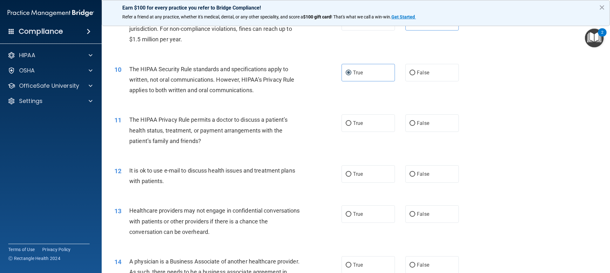
scroll to position [413, 0]
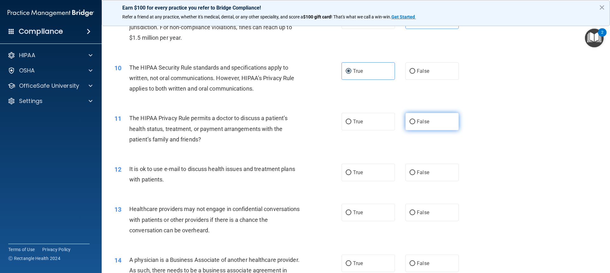
click at [278, 121] on span "False" at bounding box center [423, 122] width 12 height 6
click at [278, 121] on input "False" at bounding box center [413, 122] width 6 height 5
radio input "true"
click at [278, 175] on span "False" at bounding box center [423, 172] width 12 height 6
click at [278, 175] on input "False" at bounding box center [413, 172] width 6 height 5
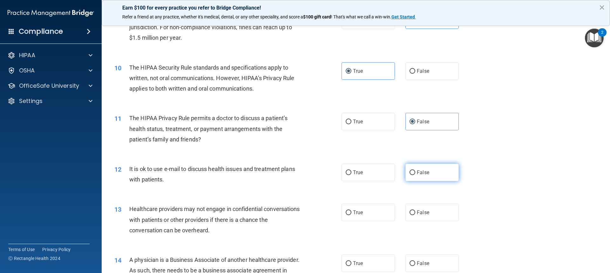
radio input "true"
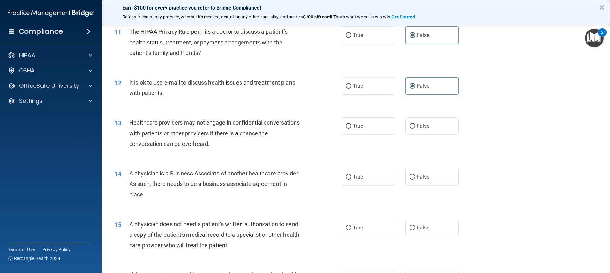
scroll to position [509, 0]
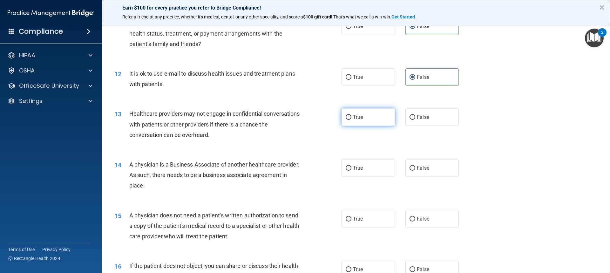
click at [278, 116] on span "True" at bounding box center [358, 117] width 10 height 6
click at [278, 116] on input "True" at bounding box center [349, 117] width 6 height 5
radio input "true"
click at [278, 170] on span "False" at bounding box center [423, 168] width 12 height 6
click at [278, 170] on input "False" at bounding box center [413, 168] width 6 height 5
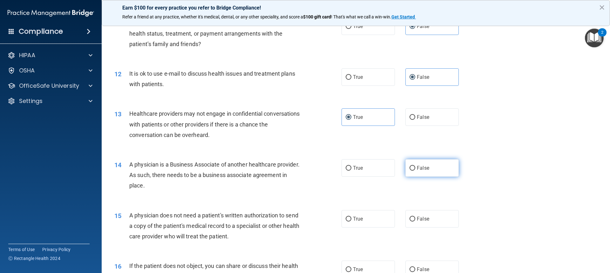
radio input "true"
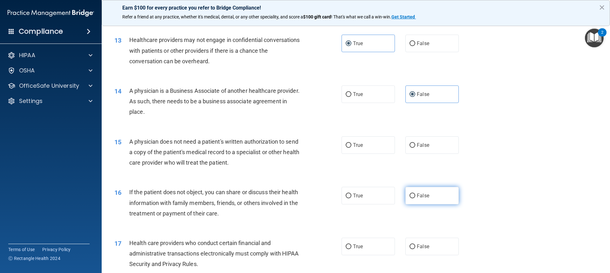
scroll to position [604, 0]
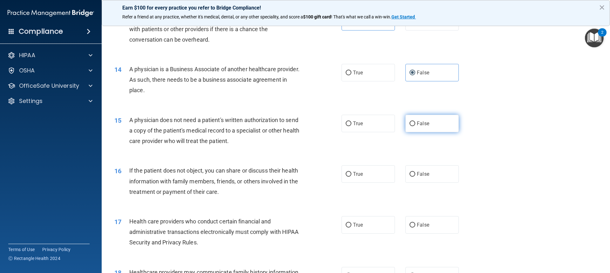
click at [278, 123] on label "False" at bounding box center [432, 123] width 53 height 17
click at [278, 123] on input "False" at bounding box center [413, 123] width 6 height 5
radio input "true"
click at [278, 174] on label "True" at bounding box center [368, 173] width 53 height 17
click at [278, 174] on input "True" at bounding box center [349, 174] width 6 height 5
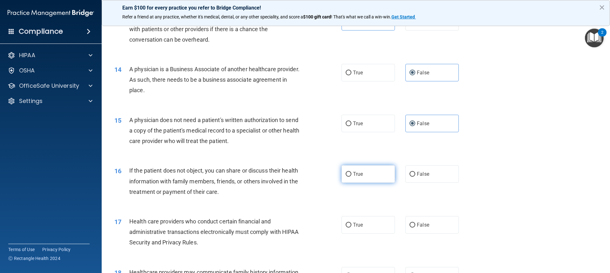
radio input "true"
click at [278, 223] on input "False" at bounding box center [413, 225] width 6 height 5
radio input "true"
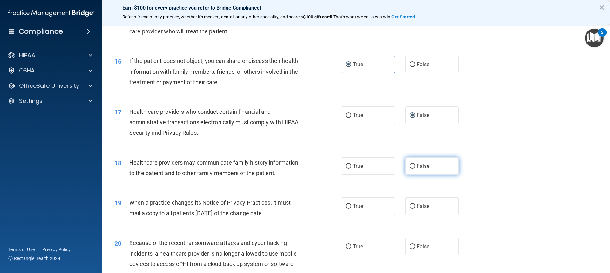
scroll to position [731, 0]
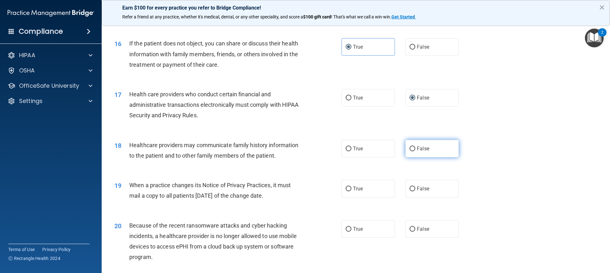
click at [278, 156] on label "False" at bounding box center [432, 148] width 53 height 17
click at [278, 151] on input "False" at bounding box center [413, 149] width 6 height 5
radio input "true"
click at [278, 193] on label "True" at bounding box center [368, 188] width 53 height 17
click at [278, 191] on input "True" at bounding box center [349, 189] width 6 height 5
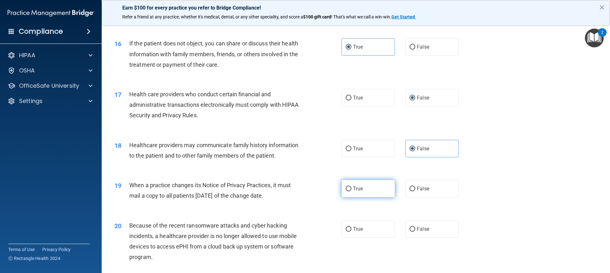
radio input "true"
click at [278, 229] on input "False" at bounding box center [413, 229] width 6 height 5
radio input "true"
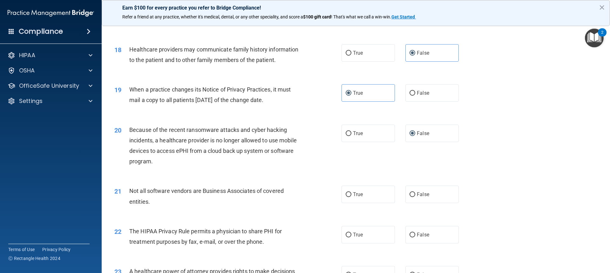
scroll to position [858, 0]
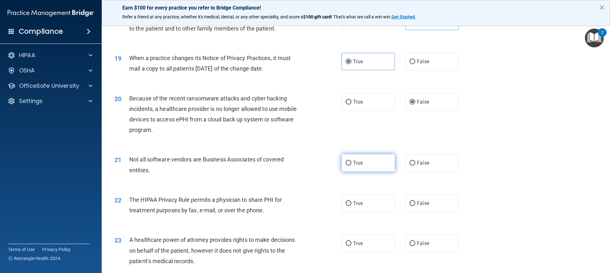
click at [278, 164] on label "True" at bounding box center [368, 162] width 53 height 17
click at [278, 164] on input "True" at bounding box center [349, 163] width 6 height 5
radio input "true"
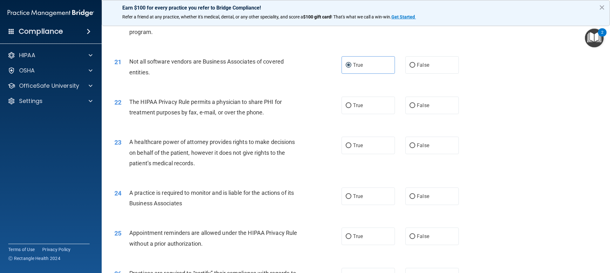
scroll to position [985, 0]
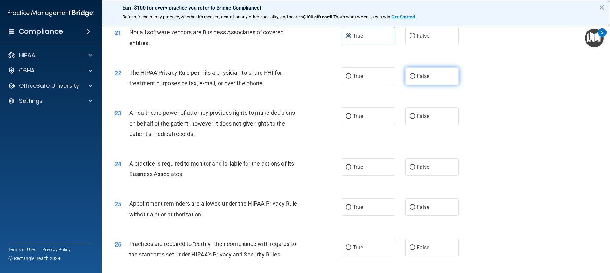
click at [278, 82] on label "False" at bounding box center [432, 75] width 53 height 17
click at [278, 79] on input "False" at bounding box center [413, 76] width 6 height 5
radio input "true"
click at [278, 120] on label "False" at bounding box center [432, 115] width 53 height 17
click at [278, 119] on input "False" at bounding box center [413, 116] width 6 height 5
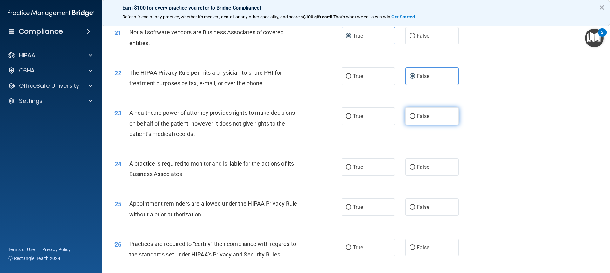
radio input "true"
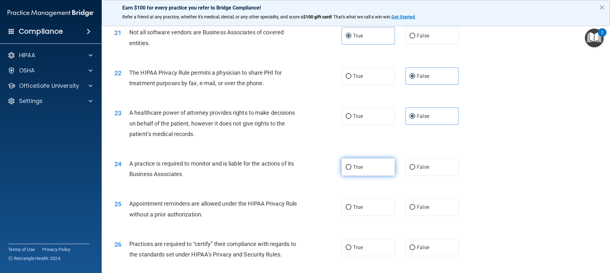
click at [278, 167] on label "True" at bounding box center [368, 166] width 53 height 17
click at [278, 167] on input "True" at bounding box center [349, 167] width 6 height 5
radio input "true"
click at [278, 207] on label "True" at bounding box center [368, 206] width 53 height 17
click at [278, 207] on input "True" at bounding box center [349, 207] width 6 height 5
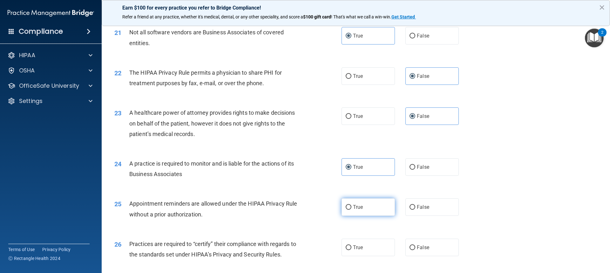
radio input "true"
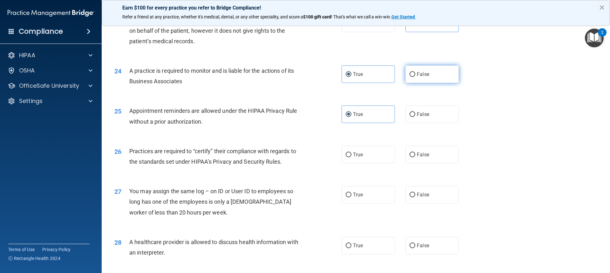
scroll to position [1081, 0]
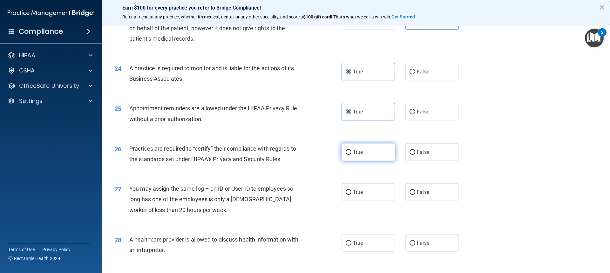
click at [278, 150] on label "True" at bounding box center [368, 151] width 53 height 17
click at [278, 150] on input "True" at bounding box center [349, 152] width 6 height 5
radio input "true"
click at [278, 195] on label "False" at bounding box center [432, 191] width 53 height 17
click at [278, 195] on input "False" at bounding box center [413, 192] width 6 height 5
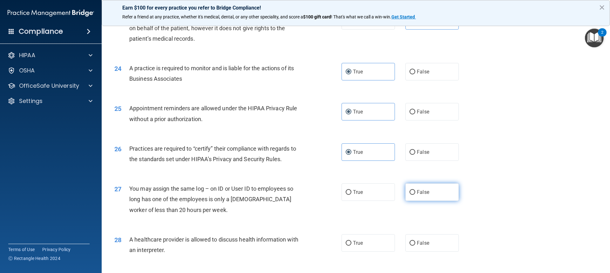
radio input "true"
click at [278, 246] on label "False" at bounding box center [432, 242] width 53 height 17
click at [278, 246] on input "False" at bounding box center [413, 243] width 6 height 5
radio input "true"
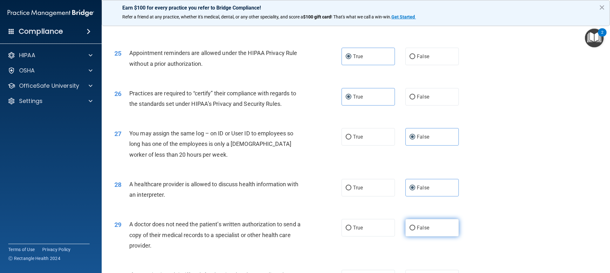
scroll to position [1207, 0]
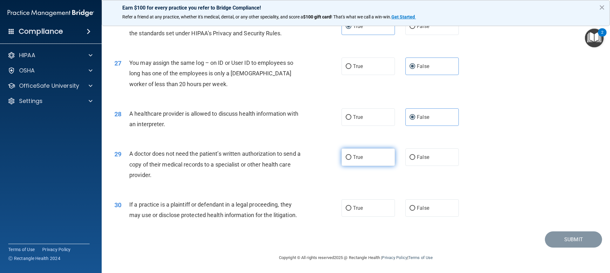
click at [278, 154] on label "True" at bounding box center [368, 156] width 53 height 17
click at [278, 155] on input "True" at bounding box center [349, 157] width 6 height 5
radio input "true"
click at [278, 209] on label "False" at bounding box center [432, 207] width 53 height 17
click at [278, 209] on input "False" at bounding box center [413, 208] width 6 height 5
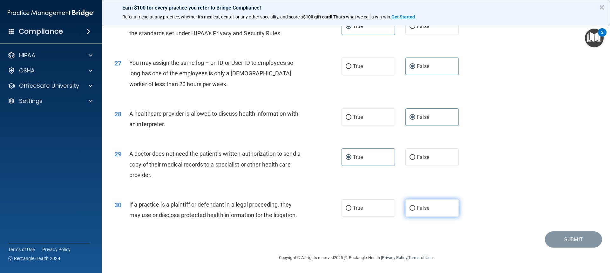
radio input "true"
click at [278, 237] on button "Submit" at bounding box center [573, 239] width 57 height 16
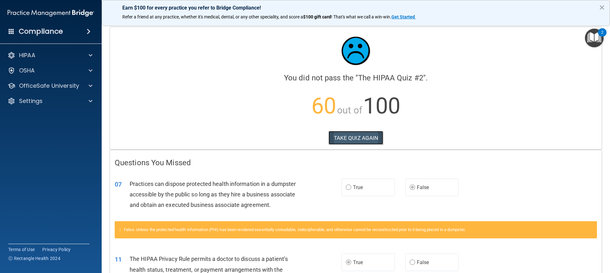
click at [278, 136] on button "TAKE QUIZ AGAIN" at bounding box center [356, 138] width 55 height 14
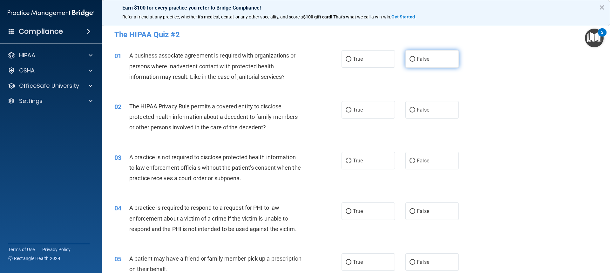
click at [278, 57] on span "False" at bounding box center [423, 59] width 12 height 6
click at [278, 57] on input "False" at bounding box center [413, 59] width 6 height 5
radio input "true"
click at [278, 117] on label "True" at bounding box center [368, 109] width 53 height 17
click at [278, 113] on input "True" at bounding box center [349, 110] width 6 height 5
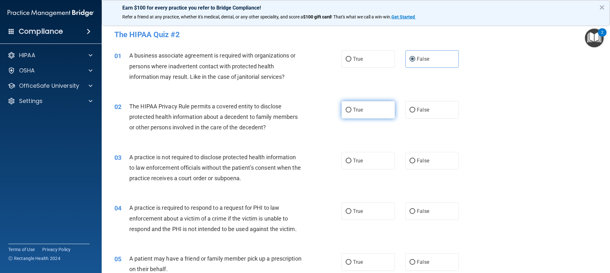
radio input "true"
click at [278, 166] on label "False" at bounding box center [432, 160] width 53 height 17
click at [278, 163] on input "False" at bounding box center [413, 161] width 6 height 5
radio input "true"
click at [278, 210] on label "True" at bounding box center [368, 210] width 53 height 17
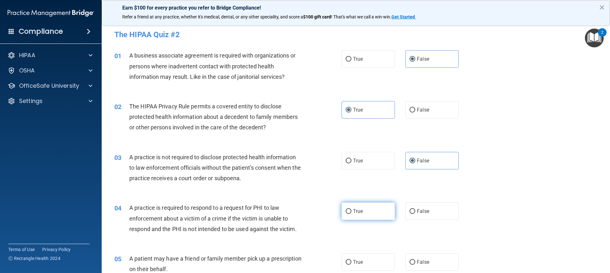
click at [278, 210] on input "True" at bounding box center [349, 211] width 6 height 5
radio input "true"
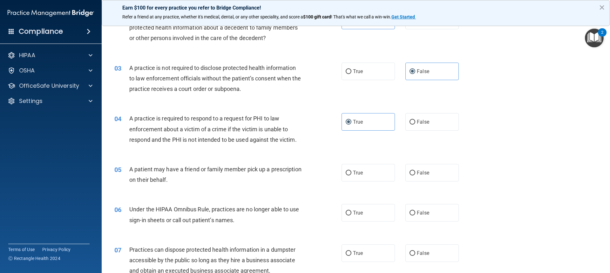
scroll to position [95, 0]
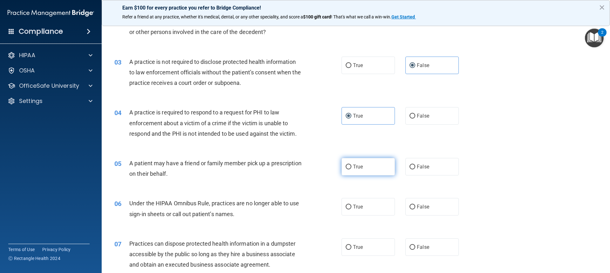
click at [278, 168] on span "True" at bounding box center [358, 167] width 10 height 6
click at [278, 168] on input "True" at bounding box center [349, 167] width 6 height 5
radio input "true"
click at [278, 205] on div "True False" at bounding box center [406, 206] width 128 height 17
click at [278, 206] on input "False" at bounding box center [413, 207] width 6 height 5
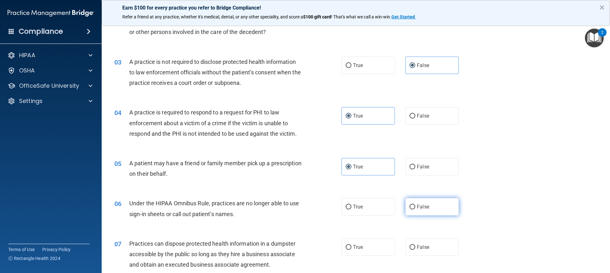
radio input "true"
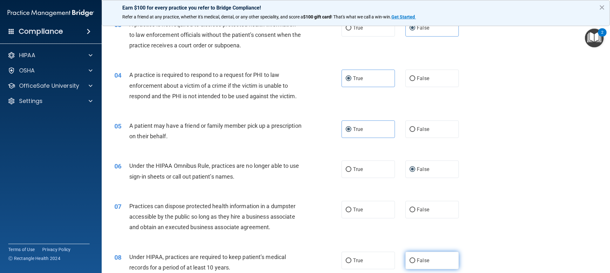
scroll to position [222, 0]
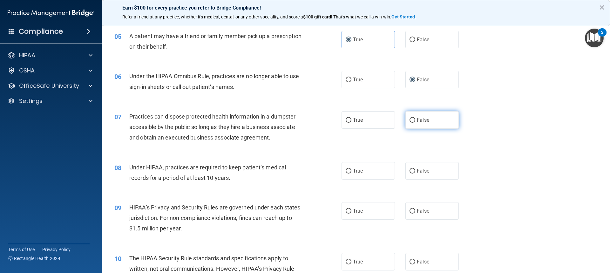
click at [278, 124] on label "False" at bounding box center [432, 119] width 53 height 17
click at [278, 123] on input "False" at bounding box center [413, 120] width 6 height 5
radio input "true"
click at [278, 173] on span "False" at bounding box center [423, 171] width 12 height 6
click at [278, 173] on input "False" at bounding box center [413, 171] width 6 height 5
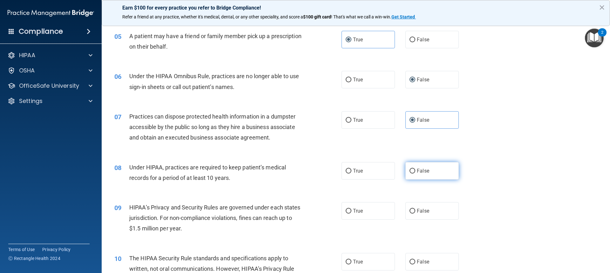
radio input "true"
click at [278, 209] on input "False" at bounding box center [413, 211] width 6 height 5
radio input "true"
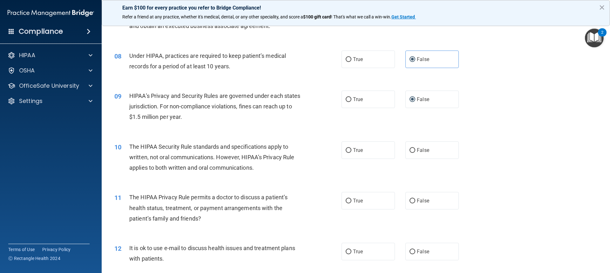
scroll to position [350, 0]
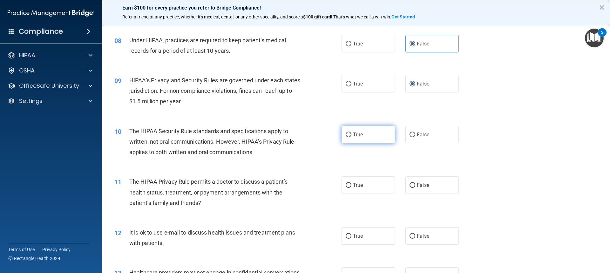
click at [278, 142] on label "True" at bounding box center [368, 134] width 53 height 17
click at [278, 137] on input "True" at bounding box center [349, 135] width 6 height 5
radio input "true"
click at [278, 188] on label "True" at bounding box center [368, 184] width 53 height 17
click at [278, 188] on input "True" at bounding box center [349, 185] width 6 height 5
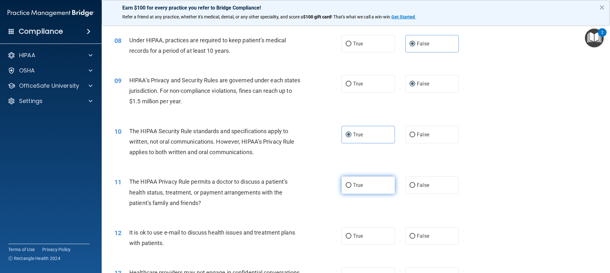
radio input "true"
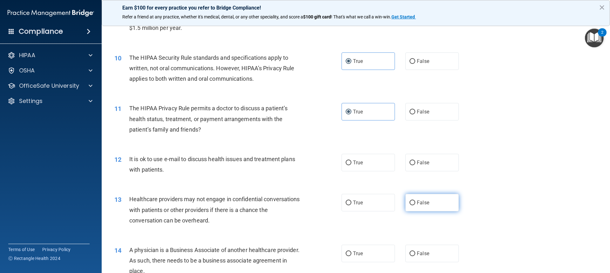
scroll to position [445, 0]
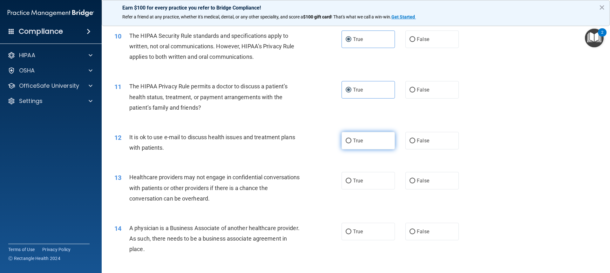
click at [278, 142] on label "True" at bounding box center [368, 140] width 53 height 17
click at [278, 142] on input "True" at bounding box center [349, 141] width 6 height 5
radio input "true"
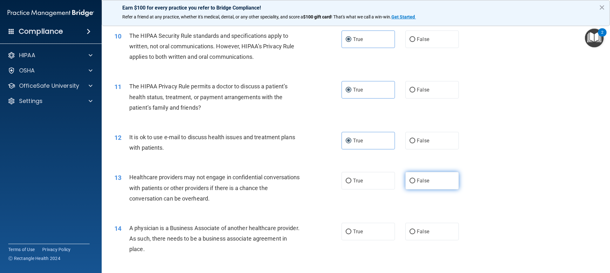
click at [278, 178] on span "False" at bounding box center [423, 181] width 12 height 6
click at [278, 179] on input "False" at bounding box center [413, 181] width 6 height 5
radio input "true"
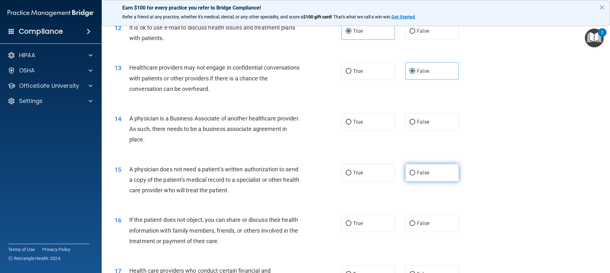
scroll to position [572, 0]
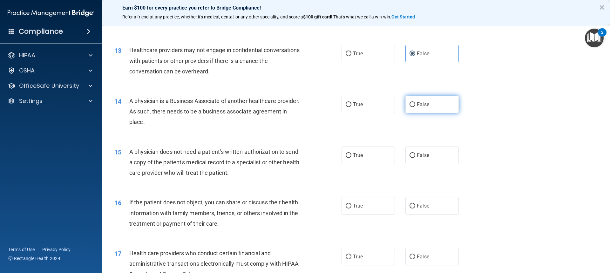
click at [278, 108] on label "False" at bounding box center [432, 104] width 53 height 17
click at [278, 107] on input "False" at bounding box center [413, 104] width 6 height 5
radio input "true"
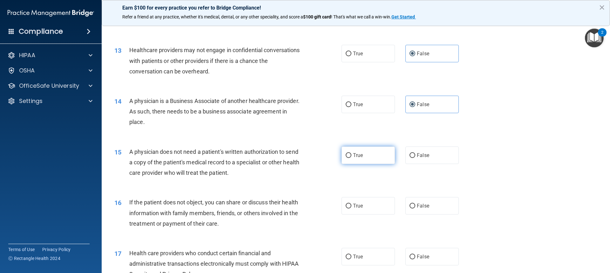
click at [278, 157] on span "True" at bounding box center [358, 155] width 10 height 6
click at [278, 157] on input "True" at bounding box center [349, 155] width 6 height 5
radio input "true"
click at [278, 206] on label "True" at bounding box center [368, 205] width 53 height 17
click at [278, 206] on input "True" at bounding box center [349, 206] width 6 height 5
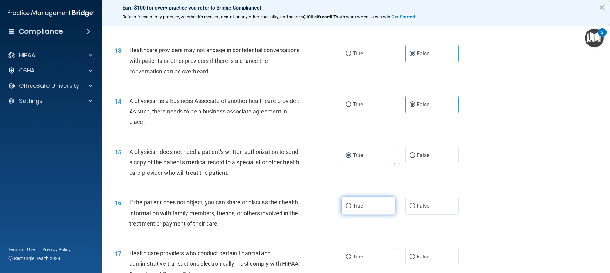
radio input "true"
drag, startPoint x: 366, startPoint y: 252, endPoint x: 396, endPoint y: 234, distance: 34.8
click at [278, 252] on label "True" at bounding box center [368, 256] width 53 height 17
click at [278, 254] on input "True" at bounding box center [349, 257] width 6 height 5
radio input "true"
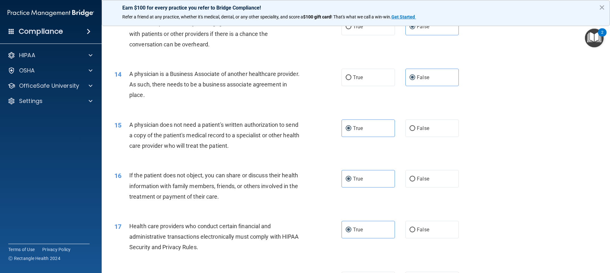
scroll to position [667, 0]
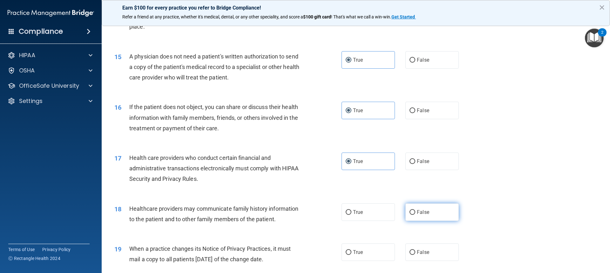
click at [278, 209] on span "False" at bounding box center [423, 212] width 12 height 6
click at [278, 210] on input "False" at bounding box center [413, 212] width 6 height 5
radio input "true"
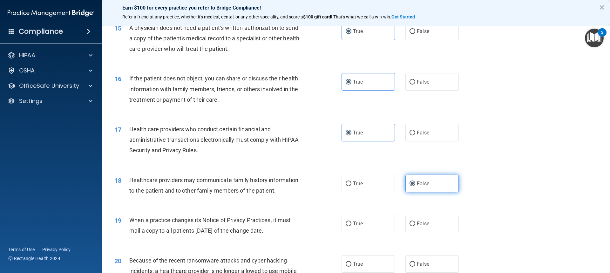
scroll to position [731, 0]
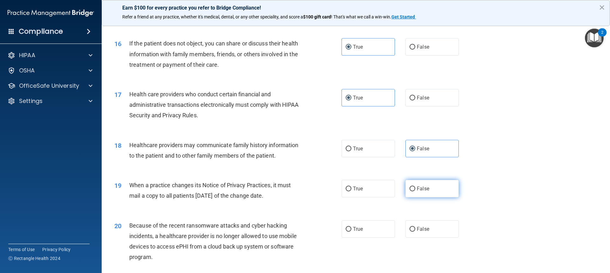
click at [278, 187] on span "False" at bounding box center [423, 189] width 12 height 6
click at [278, 187] on input "False" at bounding box center [413, 189] width 6 height 5
radio input "true"
click at [278, 231] on input "False" at bounding box center [413, 229] width 6 height 5
radio input "true"
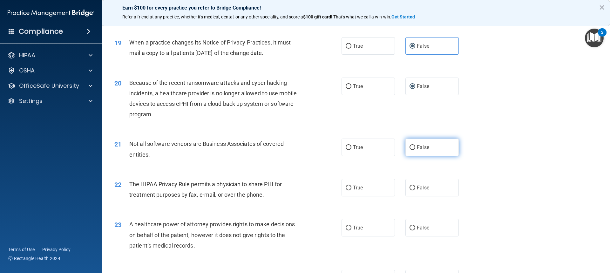
scroll to position [890, 0]
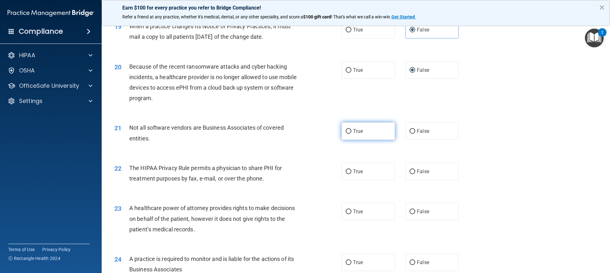
click at [278, 134] on label "True" at bounding box center [368, 130] width 53 height 17
click at [278, 134] on input "True" at bounding box center [349, 131] width 6 height 5
radio input "true"
click at [278, 175] on label "True" at bounding box center [368, 171] width 53 height 17
click at [278, 174] on input "True" at bounding box center [349, 171] width 6 height 5
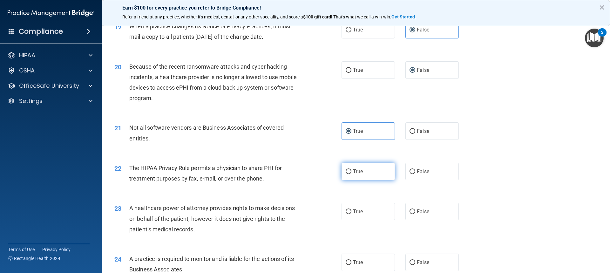
radio input "true"
click at [278, 213] on label "False" at bounding box center [432, 211] width 53 height 17
click at [278, 213] on input "False" at bounding box center [413, 211] width 6 height 5
radio input "true"
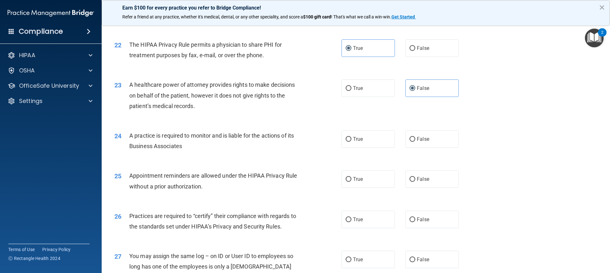
scroll to position [1017, 0]
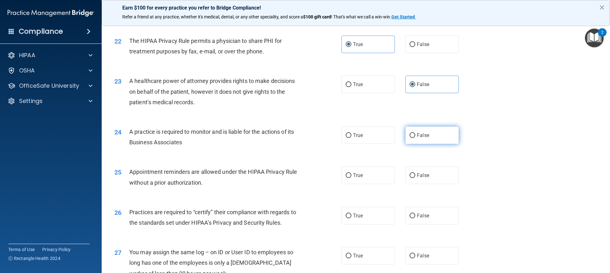
click at [278, 139] on label "False" at bounding box center [432, 135] width 53 height 17
click at [278, 138] on input "False" at bounding box center [413, 135] width 6 height 5
radio input "true"
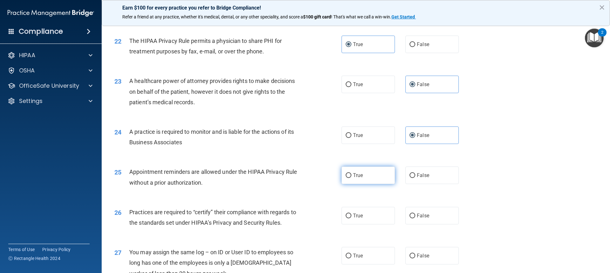
click at [278, 176] on label "True" at bounding box center [368, 175] width 53 height 17
click at [278, 176] on input "True" at bounding box center [349, 175] width 6 height 5
radio input "true"
click at [278, 221] on label "False" at bounding box center [432, 215] width 53 height 17
click at [278, 219] on label "False" at bounding box center [432, 215] width 53 height 17
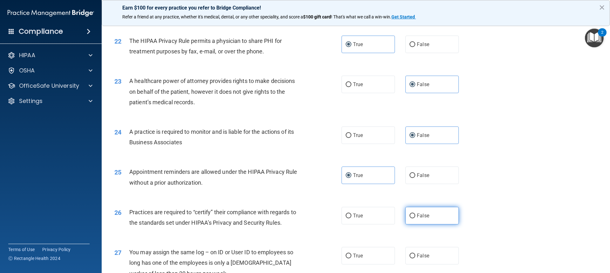
click at [278, 218] on input "False" at bounding box center [413, 216] width 6 height 5
radio input "true"
click at [278, 254] on label "False" at bounding box center [432, 255] width 53 height 17
click at [278, 254] on input "False" at bounding box center [413, 256] width 6 height 5
radio input "true"
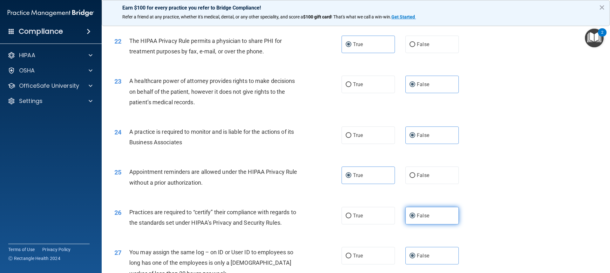
scroll to position [1144, 0]
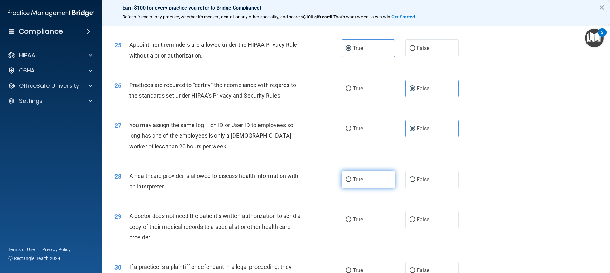
click at [278, 184] on label "True" at bounding box center [368, 179] width 53 height 17
click at [278, 182] on input "True" at bounding box center [349, 179] width 6 height 5
radio input "true"
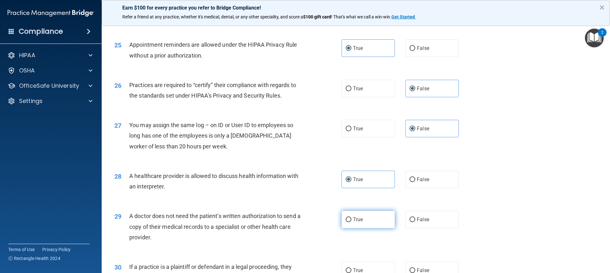
click at [278, 219] on span "True" at bounding box center [358, 219] width 10 height 6
click at [278, 219] on input "True" at bounding box center [349, 219] width 6 height 5
radio input "true"
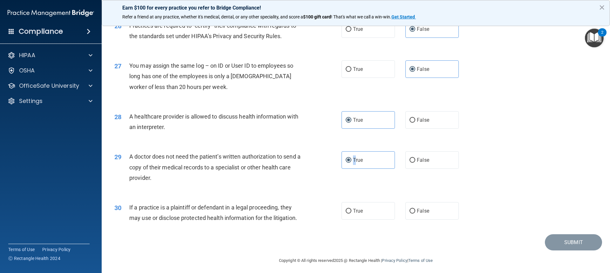
scroll to position [1207, 0]
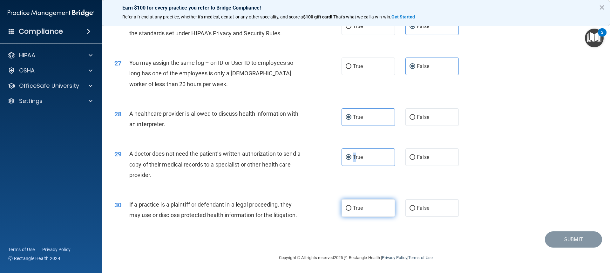
click at [278, 208] on input "True" at bounding box center [349, 208] width 6 height 5
radio input "true"
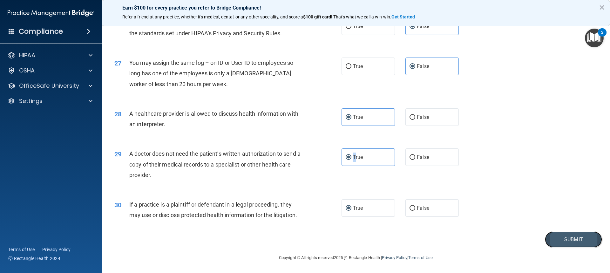
click at [278, 243] on button "Submit" at bounding box center [573, 239] width 57 height 16
click at [278, 238] on button "Submit" at bounding box center [573, 239] width 57 height 16
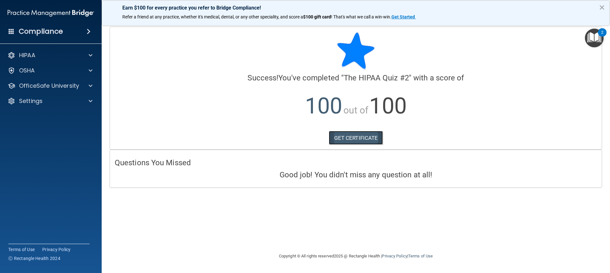
click at [278, 134] on link "GET CERTIFICATE" at bounding box center [356, 138] width 54 height 14
click at [42, 83] on p "OfficeSafe University" at bounding box center [49, 86] width 60 height 8
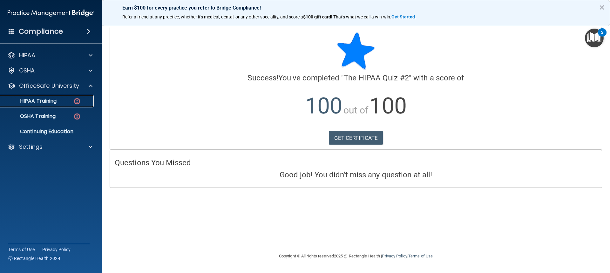
click at [65, 102] on div "HIPAA Training" at bounding box center [47, 101] width 87 height 6
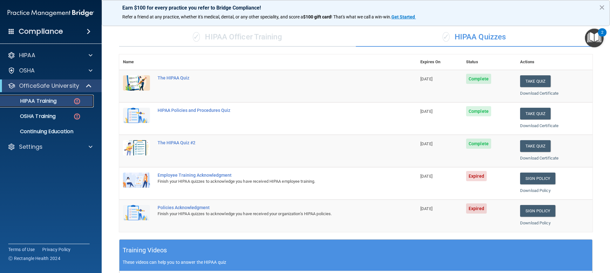
scroll to position [95, 0]
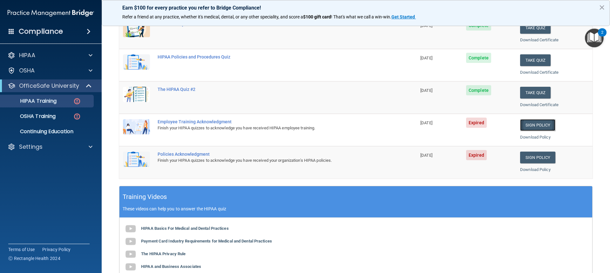
click at [278, 125] on link "Sign Policy" at bounding box center [537, 125] width 35 height 12
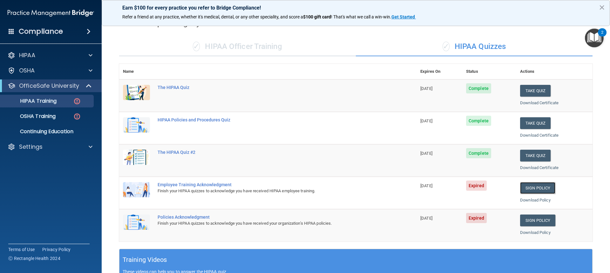
scroll to position [32, 0]
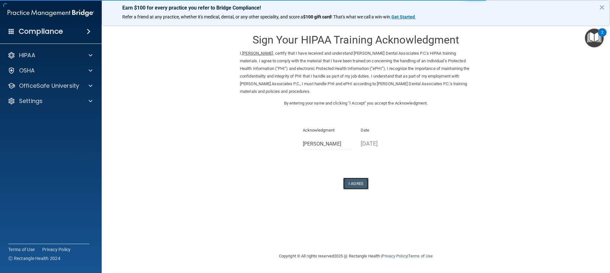
click at [367, 181] on button "I Agree" at bounding box center [355, 184] width 25 height 12
click at [364, 183] on button "I Agree" at bounding box center [355, 184] width 25 height 12
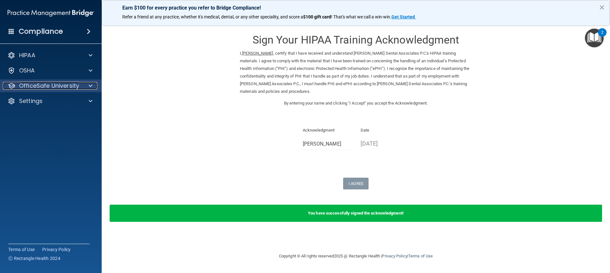
click at [91, 85] on span at bounding box center [91, 86] width 4 height 8
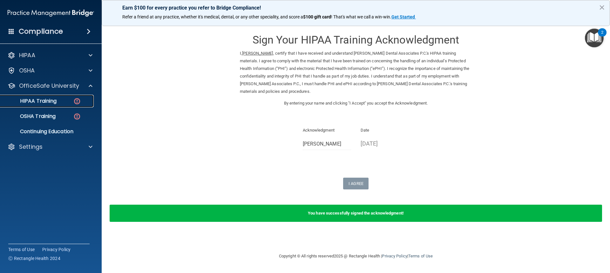
click at [60, 98] on div "HIPAA Training" at bounding box center [47, 101] width 87 height 6
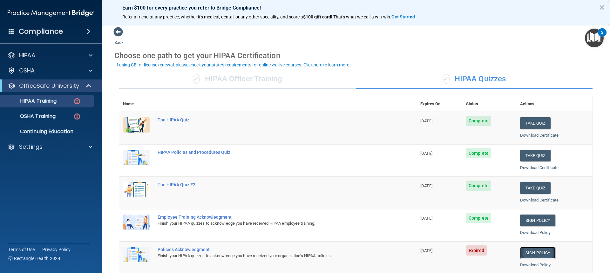
click at [527, 251] on link "Sign Policy" at bounding box center [537, 253] width 35 height 12
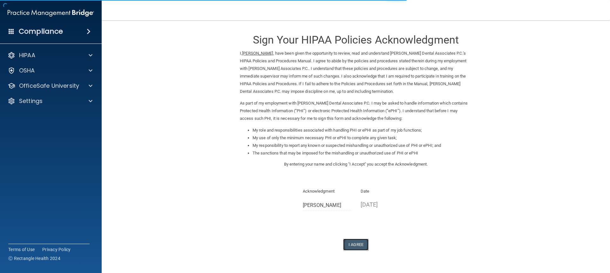
click at [357, 243] on button "I Agree" at bounding box center [355, 245] width 25 height 12
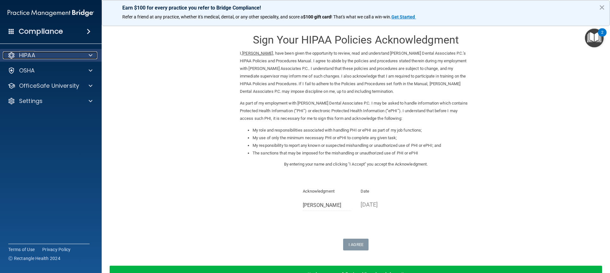
click at [69, 54] on div "HIPAA" at bounding box center [42, 55] width 79 height 8
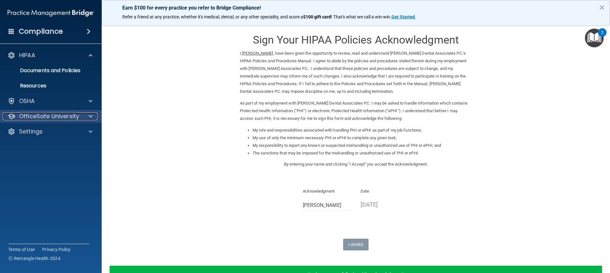
click at [61, 114] on p "OfficeSafe University" at bounding box center [49, 117] width 60 height 8
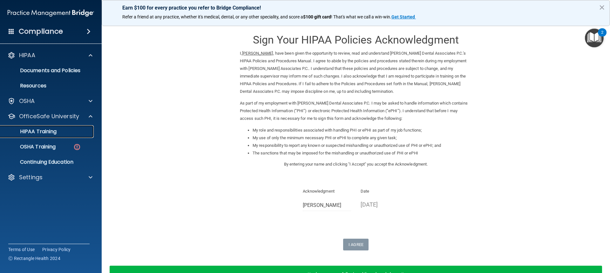
click at [65, 134] on div "HIPAA Training" at bounding box center [47, 131] width 87 height 6
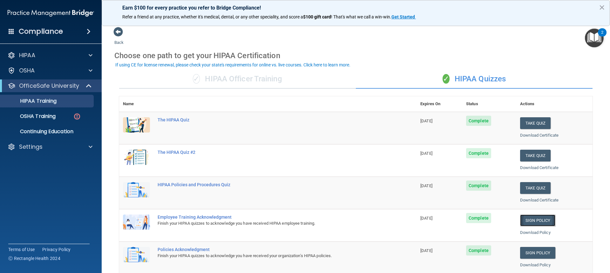
click at [532, 222] on link "Sign Policy" at bounding box center [537, 221] width 35 height 12
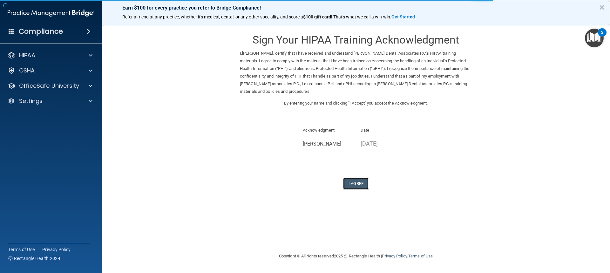
click at [352, 183] on button "I Agree" at bounding box center [355, 184] width 25 height 12
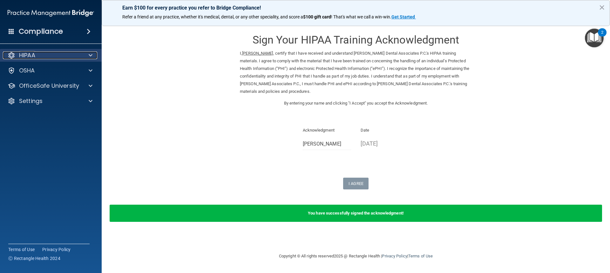
click at [26, 55] on p "HIPAA" at bounding box center [27, 55] width 16 height 8
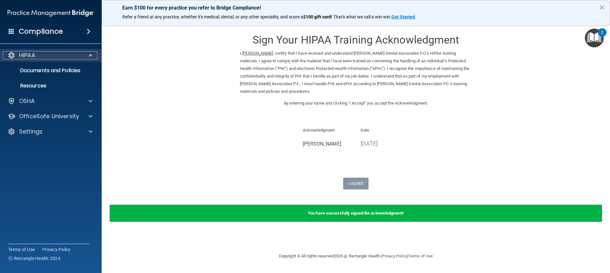
click at [38, 52] on div "HIPAA" at bounding box center [42, 55] width 79 height 8
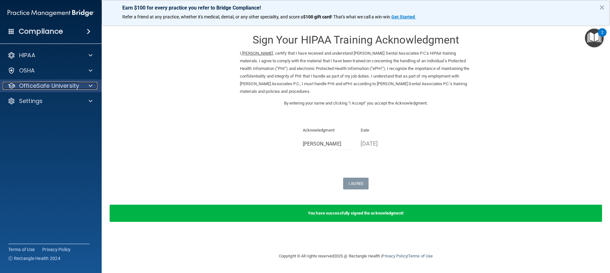
click at [69, 89] on p "OfficeSafe University" at bounding box center [49, 86] width 60 height 8
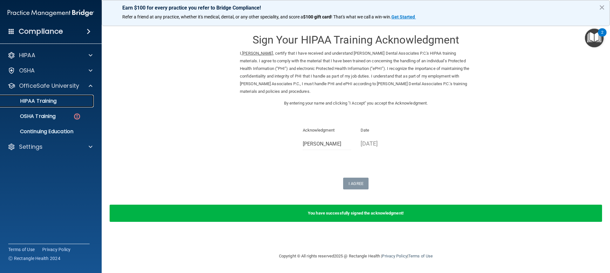
click at [52, 102] on p "HIPAA Training" at bounding box center [30, 101] width 52 height 6
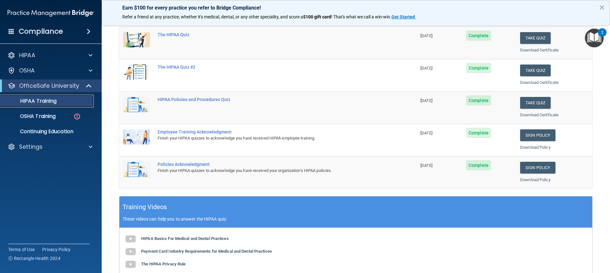
scroll to position [95, 0]
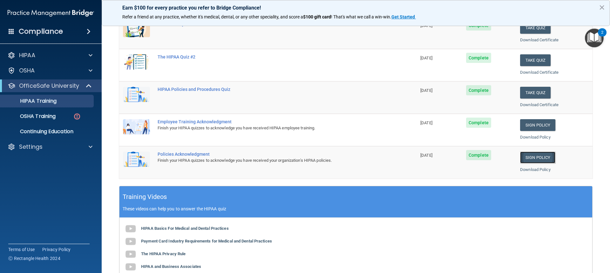
click at [529, 155] on link "Sign Policy" at bounding box center [537, 158] width 35 height 12
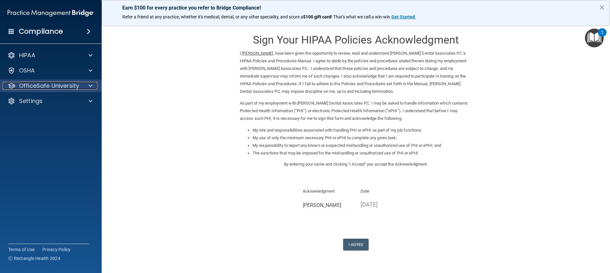
click at [93, 87] on div at bounding box center [90, 86] width 16 height 8
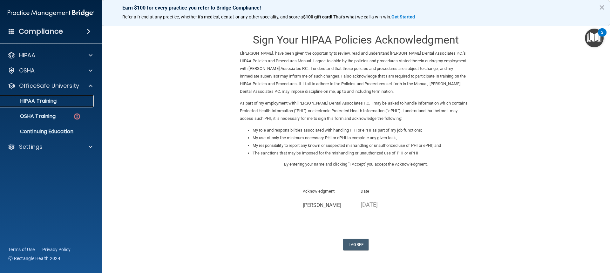
click at [67, 101] on div "HIPAA Training" at bounding box center [47, 101] width 87 height 6
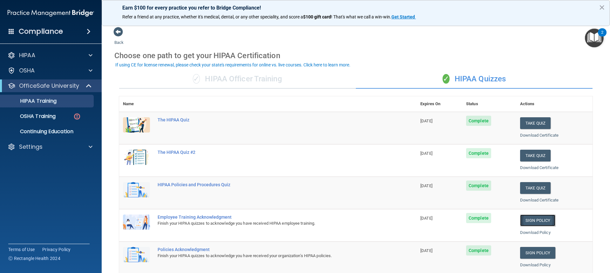
click at [537, 220] on link "Sign Policy" at bounding box center [537, 221] width 35 height 12
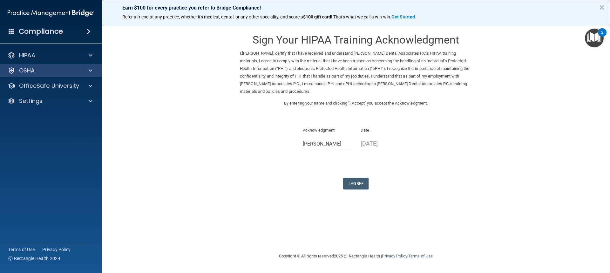
click at [52, 75] on div "OSHA" at bounding box center [51, 70] width 102 height 13
click at [92, 70] on span at bounding box center [91, 71] width 4 height 8
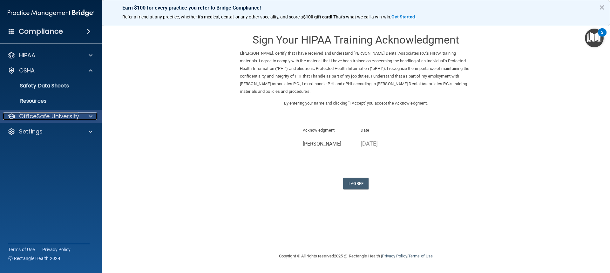
click at [91, 115] on span at bounding box center [91, 117] width 4 height 8
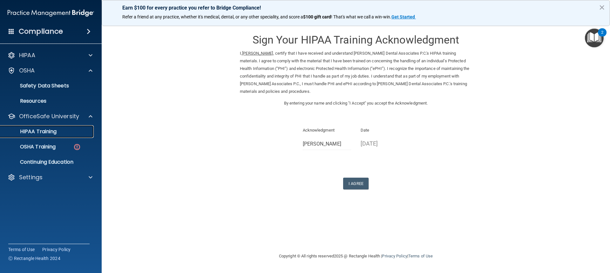
click at [56, 132] on p "HIPAA Training" at bounding box center [30, 131] width 52 height 6
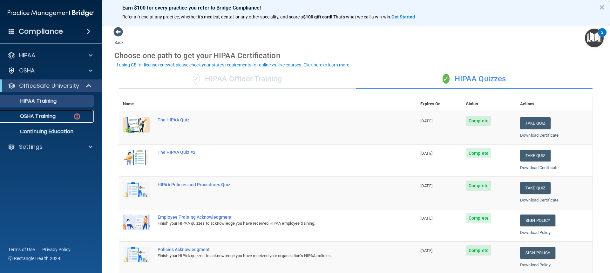
click at [70, 117] on div "OSHA Training" at bounding box center [47, 116] width 87 height 6
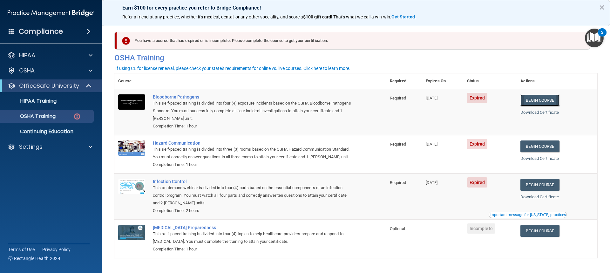
click at [534, 99] on link "Begin Course" at bounding box center [540, 100] width 39 height 12
click at [537, 98] on link "Begin Course" at bounding box center [540, 100] width 39 height 12
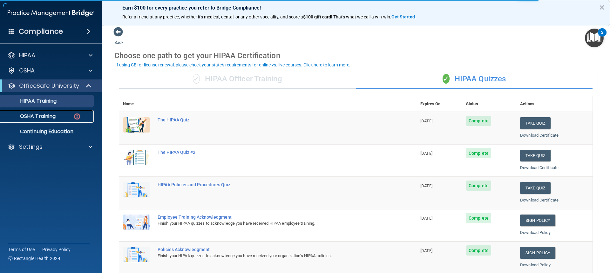
click at [53, 112] on link "OSHA Training" at bounding box center [44, 116] width 100 height 13
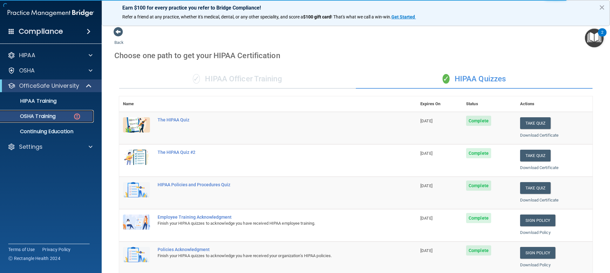
click at [52, 116] on p "OSHA Training" at bounding box center [29, 116] width 51 height 6
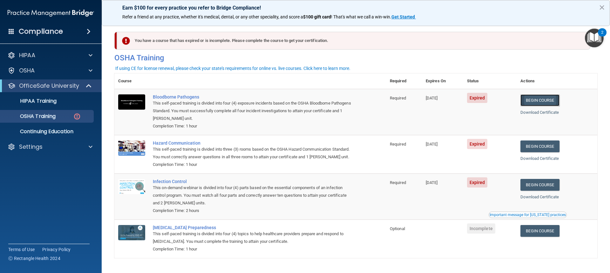
click at [532, 96] on link "Begin Course" at bounding box center [540, 100] width 39 height 12
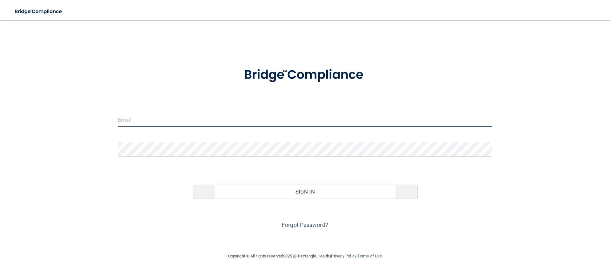
type input "[EMAIL_ADDRESS][DOMAIN_NAME]"
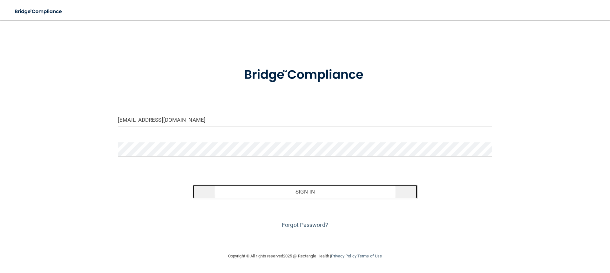
click at [304, 194] on button "Sign In" at bounding box center [305, 192] width 225 height 14
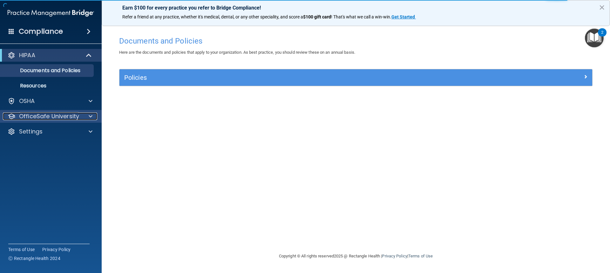
click at [77, 114] on p "OfficeSafe University" at bounding box center [49, 117] width 60 height 8
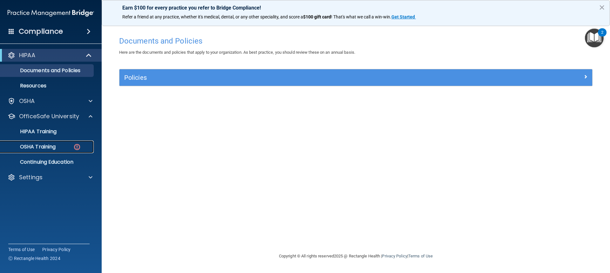
click at [66, 144] on div "OSHA Training" at bounding box center [47, 147] width 87 height 6
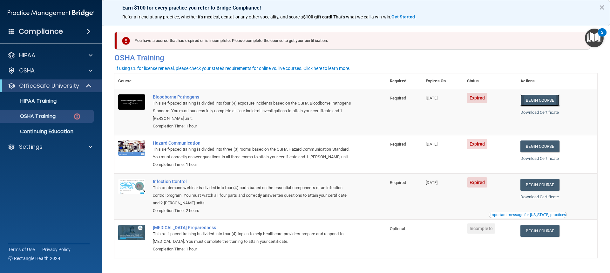
click at [532, 98] on link "Begin Course" at bounding box center [540, 100] width 39 height 12
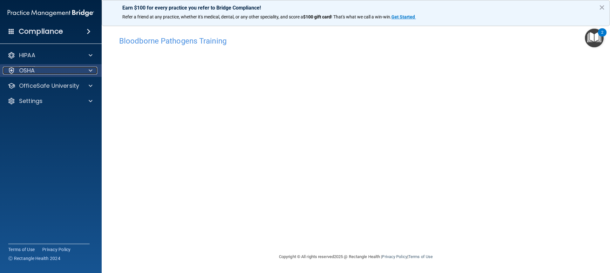
click at [52, 70] on div "OSHA" at bounding box center [42, 71] width 79 height 8
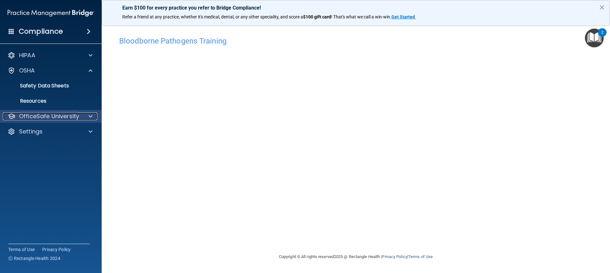
click at [77, 119] on p "OfficeSafe University" at bounding box center [49, 117] width 60 height 8
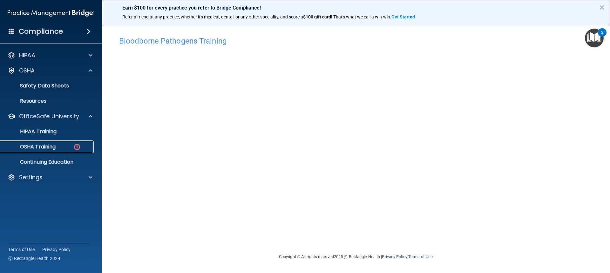
click at [72, 148] on div "OSHA Training" at bounding box center [47, 147] width 87 height 6
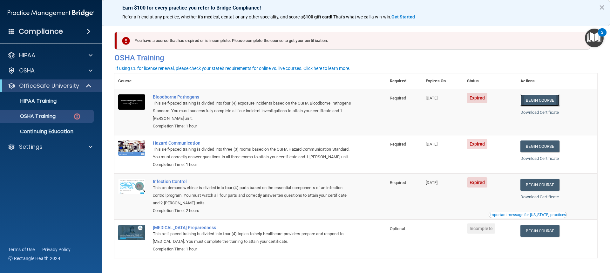
click at [541, 98] on link "Begin Course" at bounding box center [540, 100] width 39 height 12
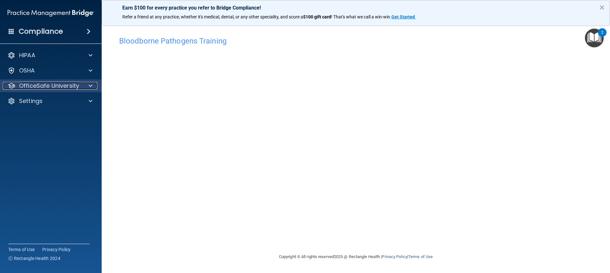
click at [91, 86] on span at bounding box center [91, 86] width 4 height 8
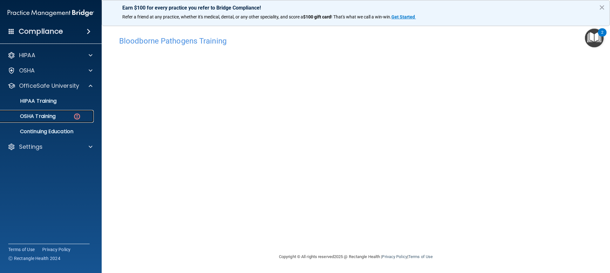
click at [79, 116] on img at bounding box center [77, 117] width 8 height 8
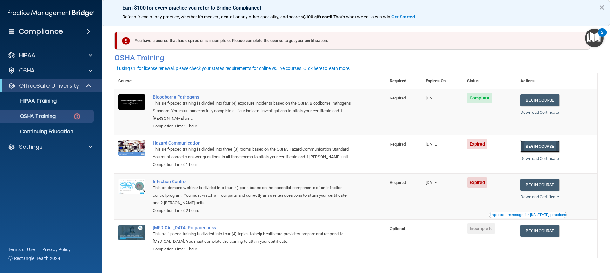
click at [553, 147] on link "Begin Course" at bounding box center [540, 146] width 39 height 12
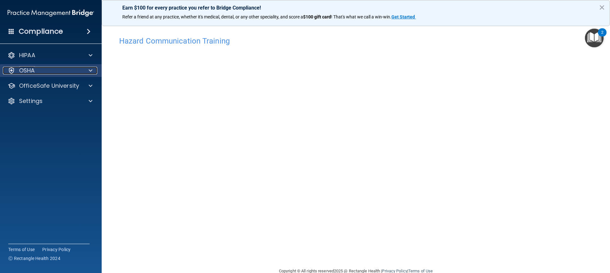
click at [86, 69] on div at bounding box center [90, 71] width 16 height 8
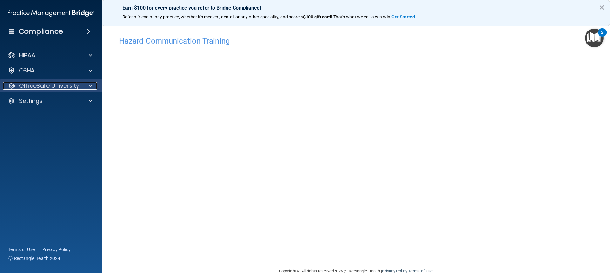
click at [87, 84] on div at bounding box center [90, 86] width 16 height 8
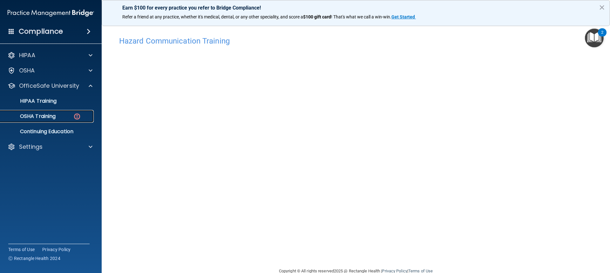
click at [67, 115] on div "OSHA Training" at bounding box center [47, 116] width 87 height 6
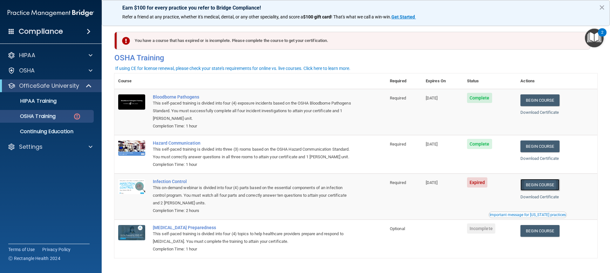
click at [553, 191] on link "Begin Course" at bounding box center [540, 185] width 39 height 12
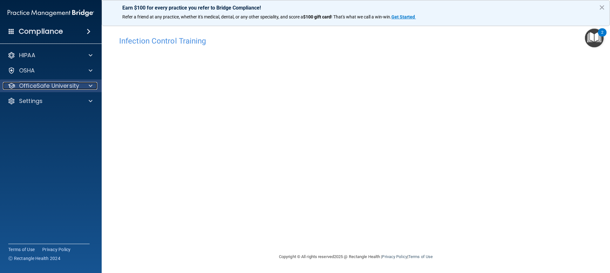
click at [56, 86] on p "OfficeSafe University" at bounding box center [49, 86] width 60 height 8
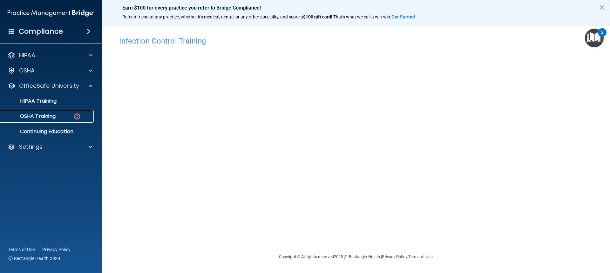
click at [55, 117] on p "OSHA Training" at bounding box center [29, 116] width 51 height 6
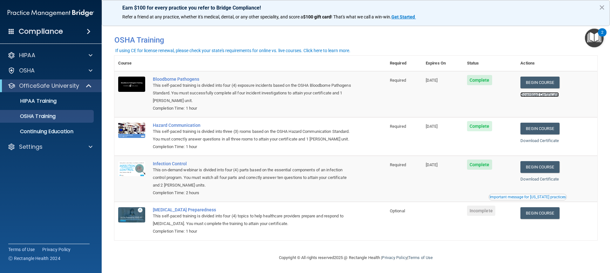
click at [536, 97] on link "Download Certificate" at bounding box center [540, 94] width 38 height 5
click at [543, 140] on link "Download Certificate" at bounding box center [540, 140] width 38 height 5
click at [540, 181] on link "Download Certificate" at bounding box center [540, 179] width 38 height 5
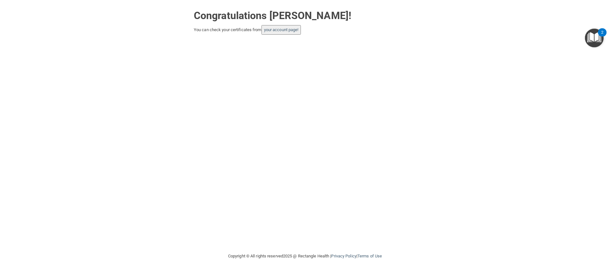
click at [276, 32] on button "your account page!" at bounding box center [282, 30] width 40 height 10
click at [278, 29] on link "your account page!" at bounding box center [281, 29] width 35 height 5
